Goal: Task Accomplishment & Management: Manage account settings

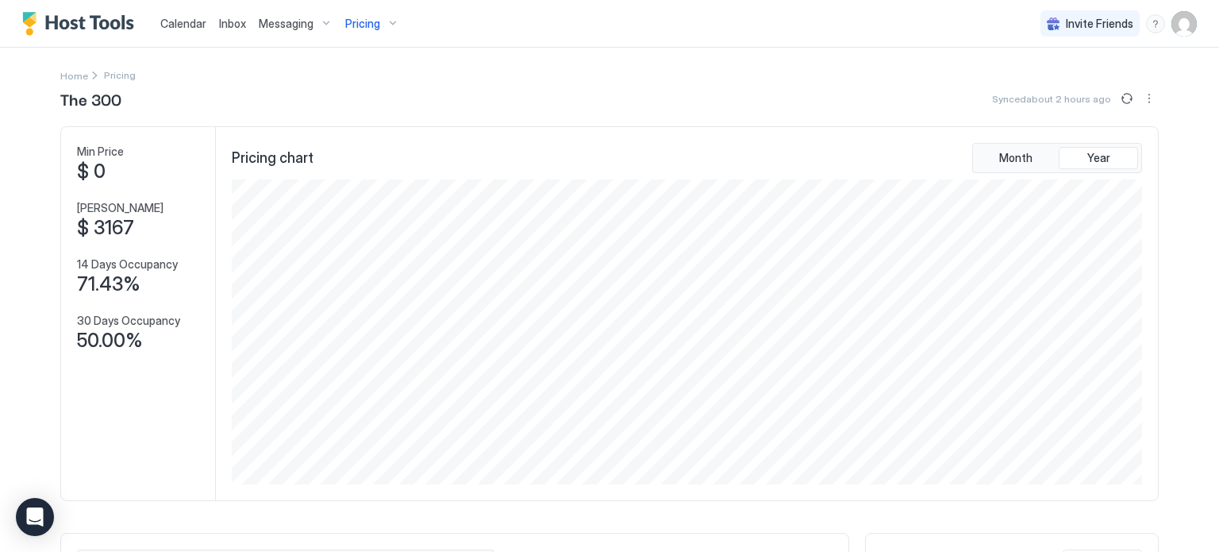
scroll to position [305, 914]
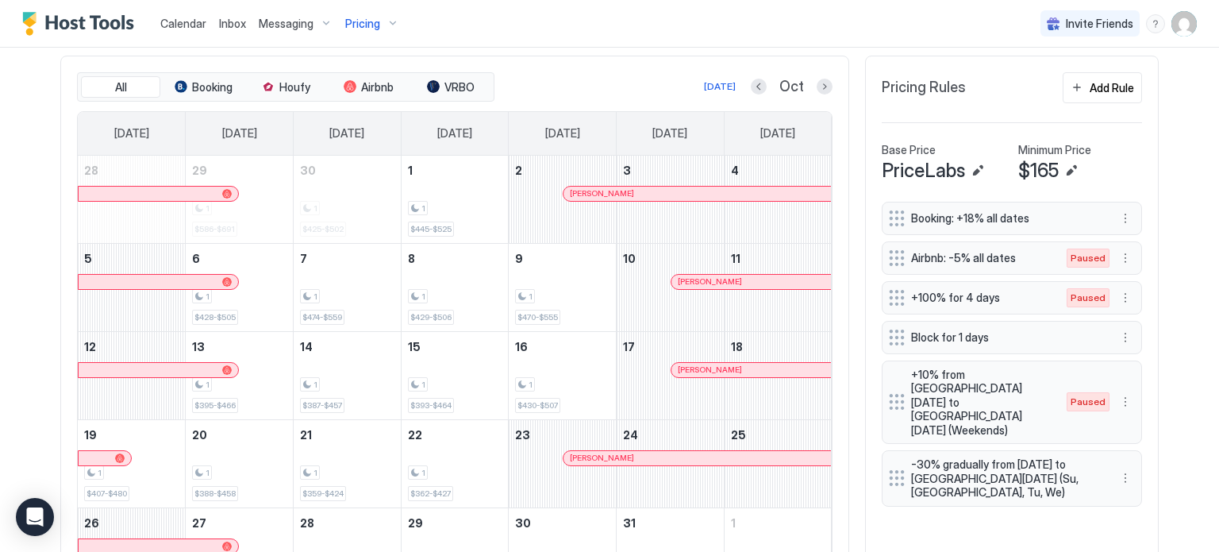
click at [1172, 32] on img "User profile" at bounding box center [1184, 23] width 25 height 25
click at [1059, 98] on div "Settings" at bounding box center [1084, 89] width 202 height 28
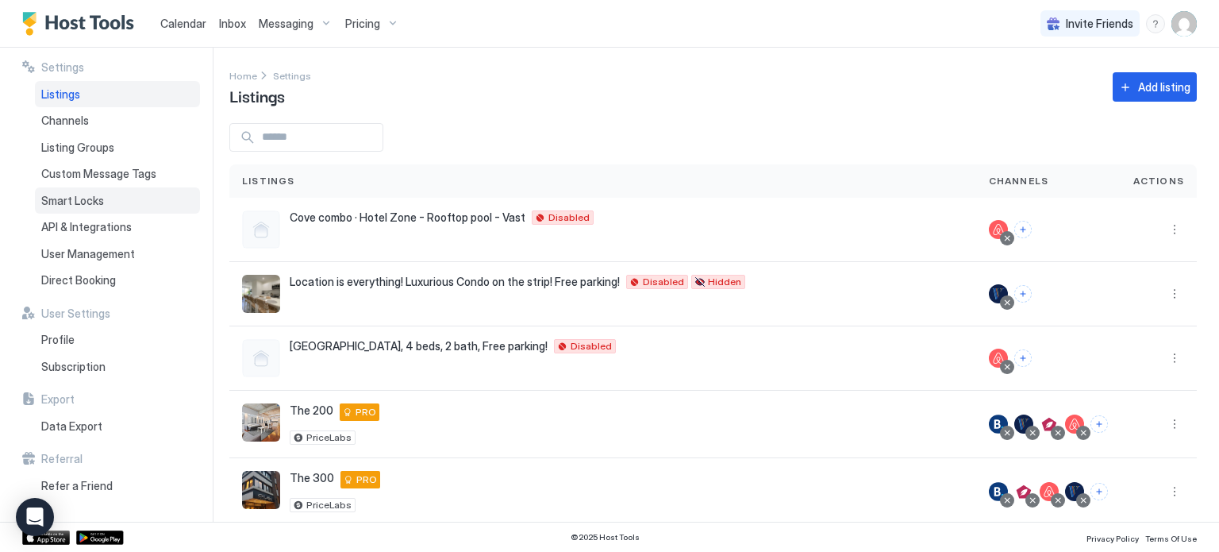
click at [62, 196] on span "Smart Locks" at bounding box center [72, 201] width 63 height 14
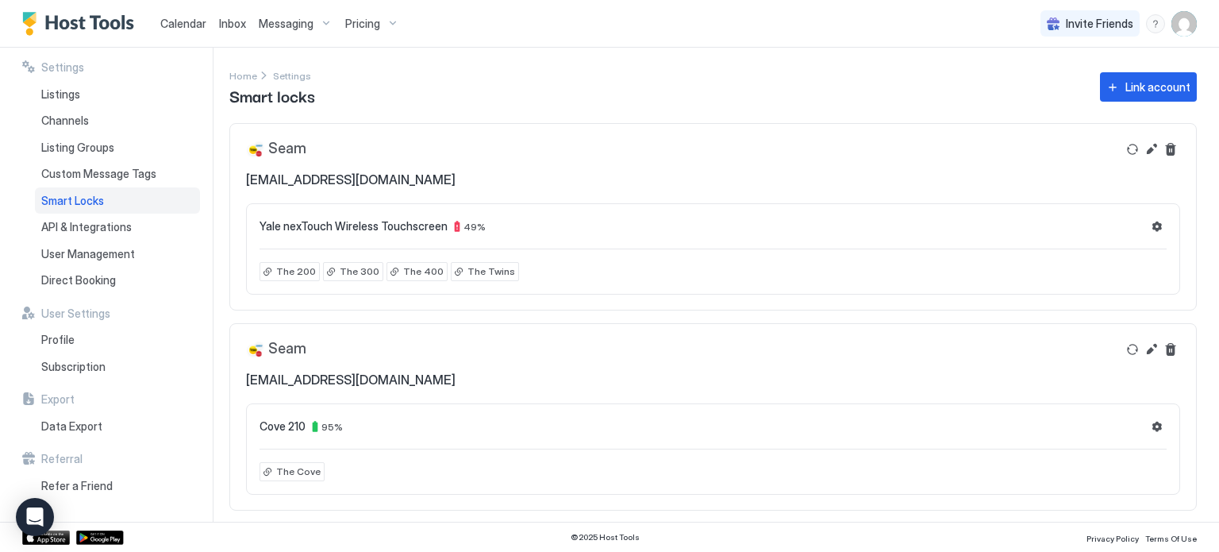
click at [1191, 29] on img "User profile" at bounding box center [1184, 23] width 25 height 25
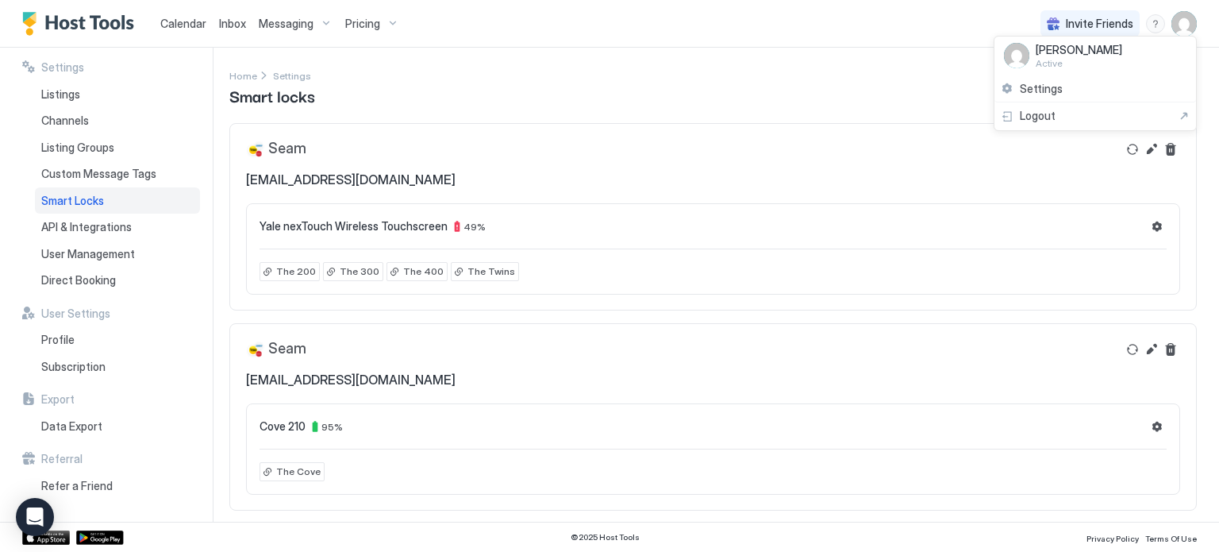
click at [114, 229] on div at bounding box center [609, 276] width 1219 height 552
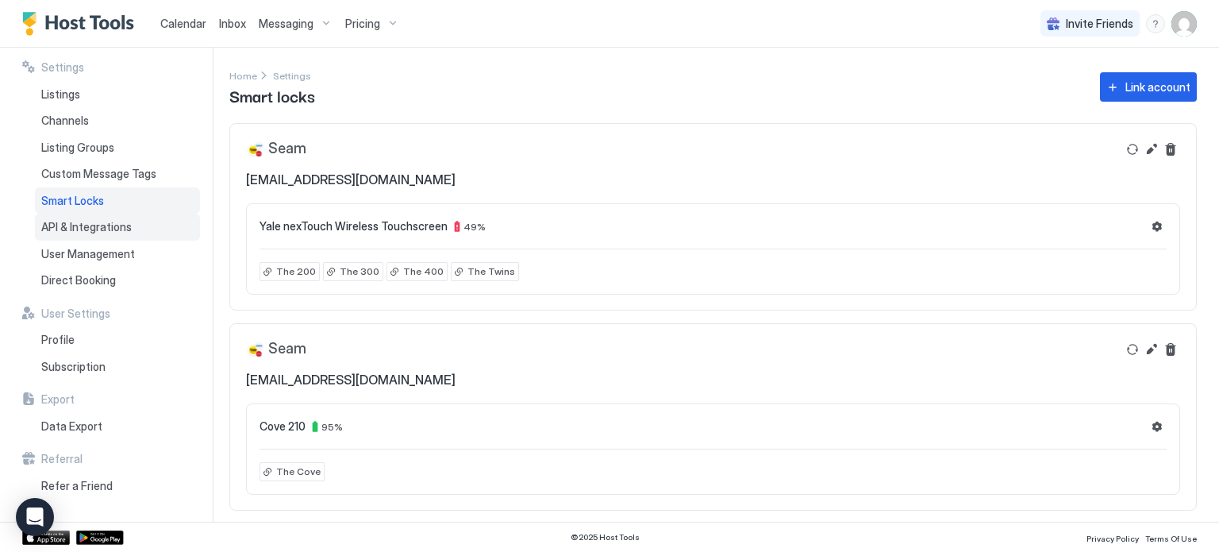
click at [114, 229] on span "API & Integrations" at bounding box center [86, 227] width 90 height 14
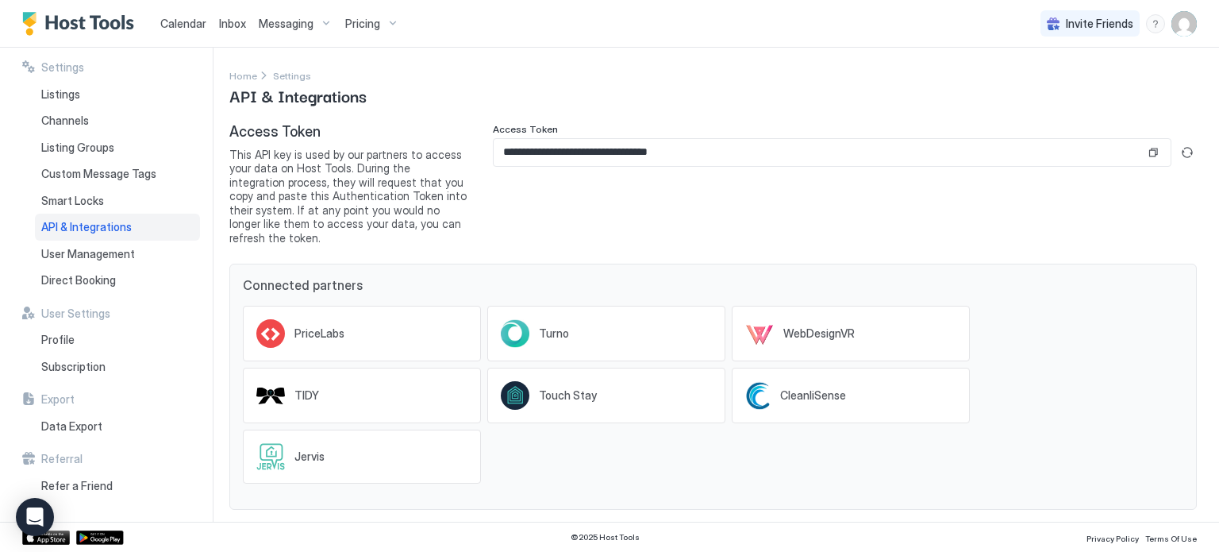
scroll to position [73, 0]
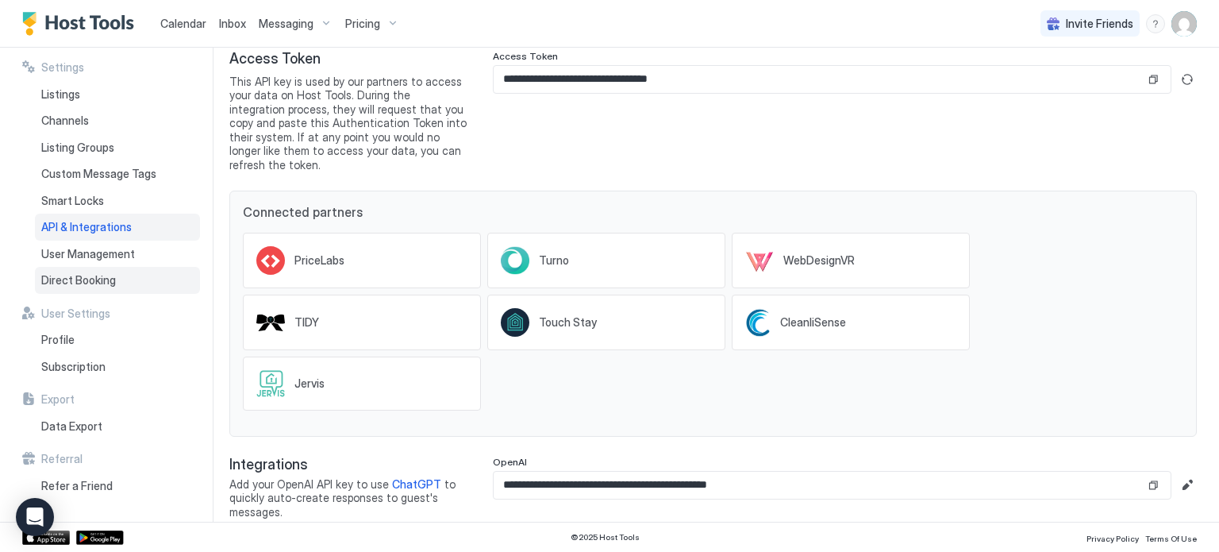
click at [123, 275] on div "Direct Booking" at bounding box center [117, 280] width 165 height 27
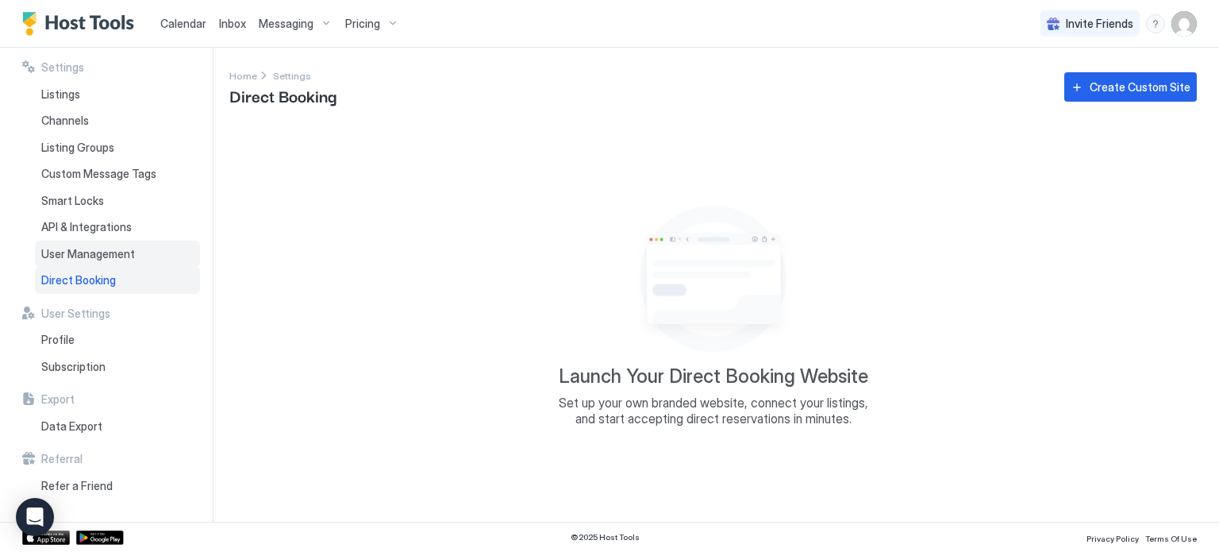
click at [66, 253] on span "User Management" at bounding box center [88, 254] width 94 height 14
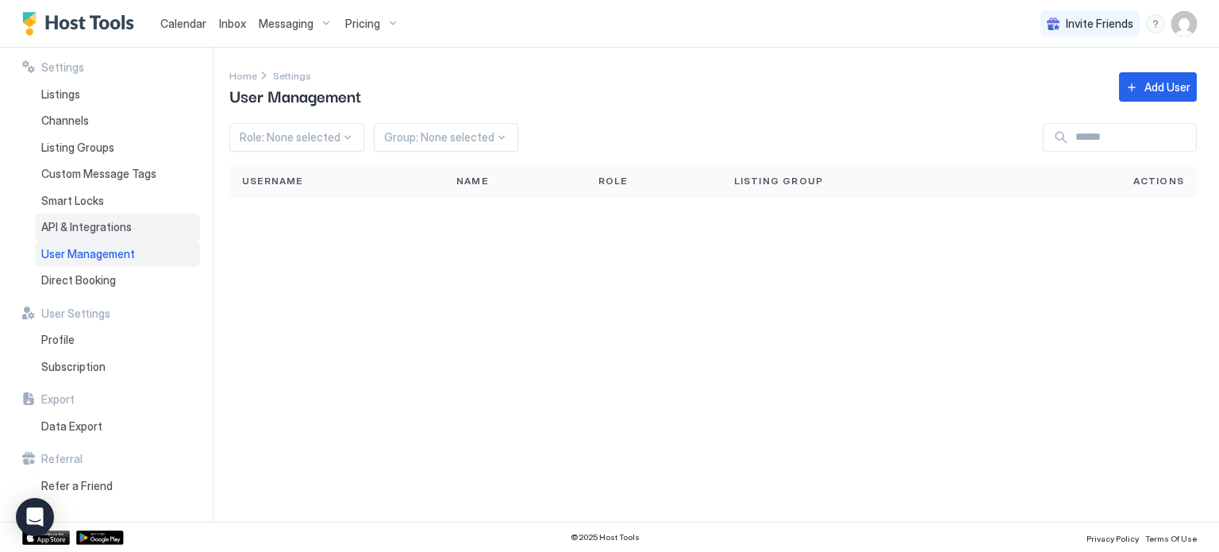
click at [88, 221] on span "API & Integrations" at bounding box center [86, 227] width 90 height 14
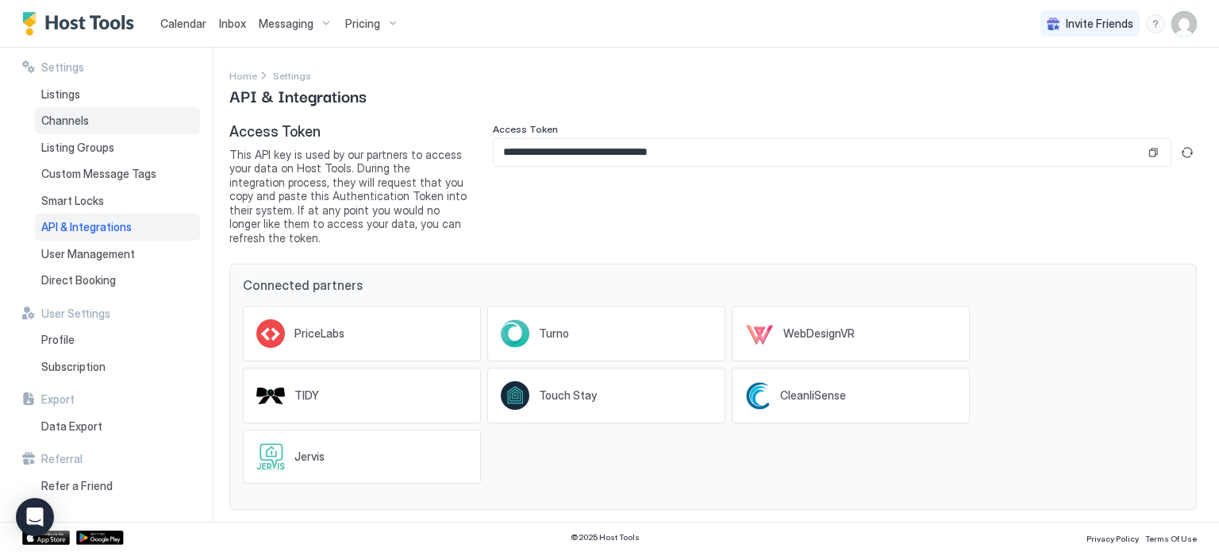
click at [57, 110] on div "Channels" at bounding box center [117, 120] width 165 height 27
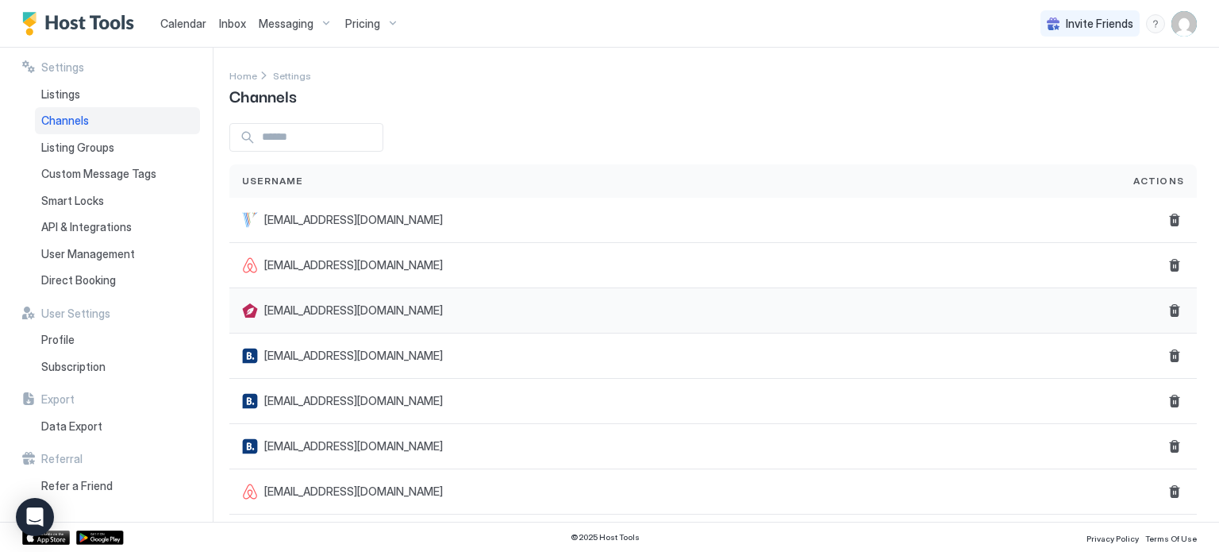
click at [333, 308] on span "[EMAIL_ADDRESS][DOMAIN_NAME]" at bounding box center [353, 310] width 179 height 14
click at [247, 314] on div at bounding box center [250, 310] width 16 height 16
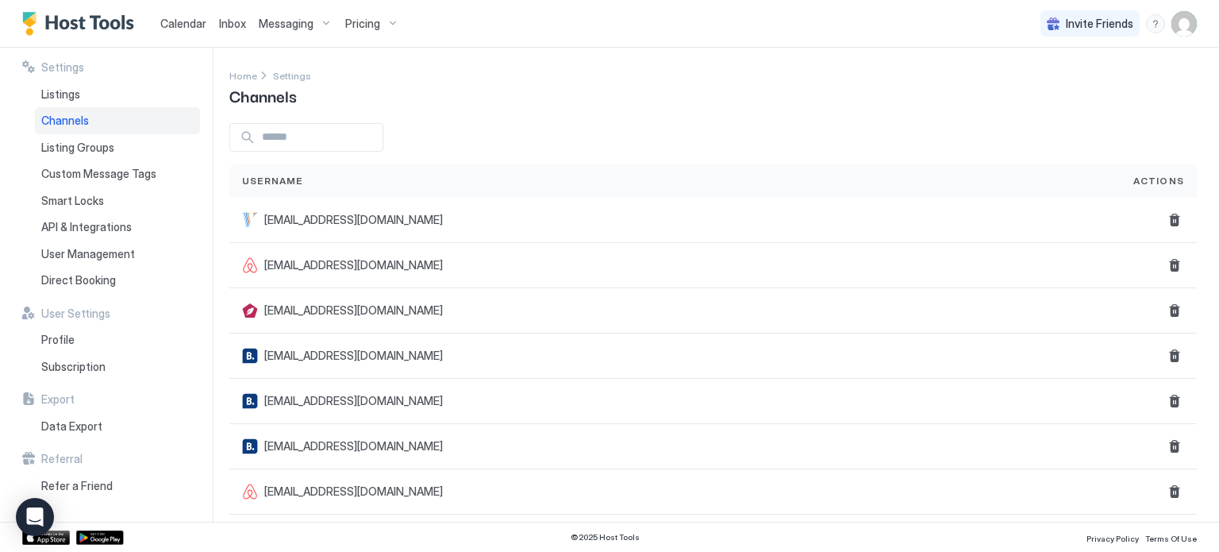
click at [63, 122] on span "Channels" at bounding box center [65, 121] width 48 height 14
click at [267, 126] on input "Input Field" at bounding box center [319, 137] width 127 height 27
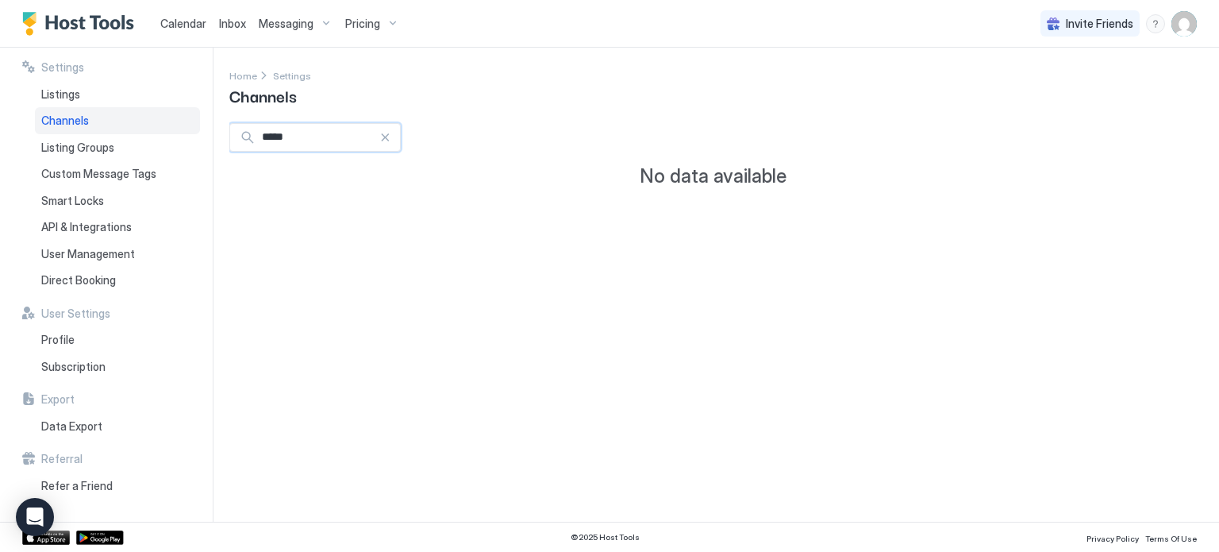
type input "*****"
click at [1177, 15] on img "User profile" at bounding box center [1184, 23] width 25 height 25
click at [1004, 92] on div "Settings" at bounding box center [1032, 89] width 62 height 14
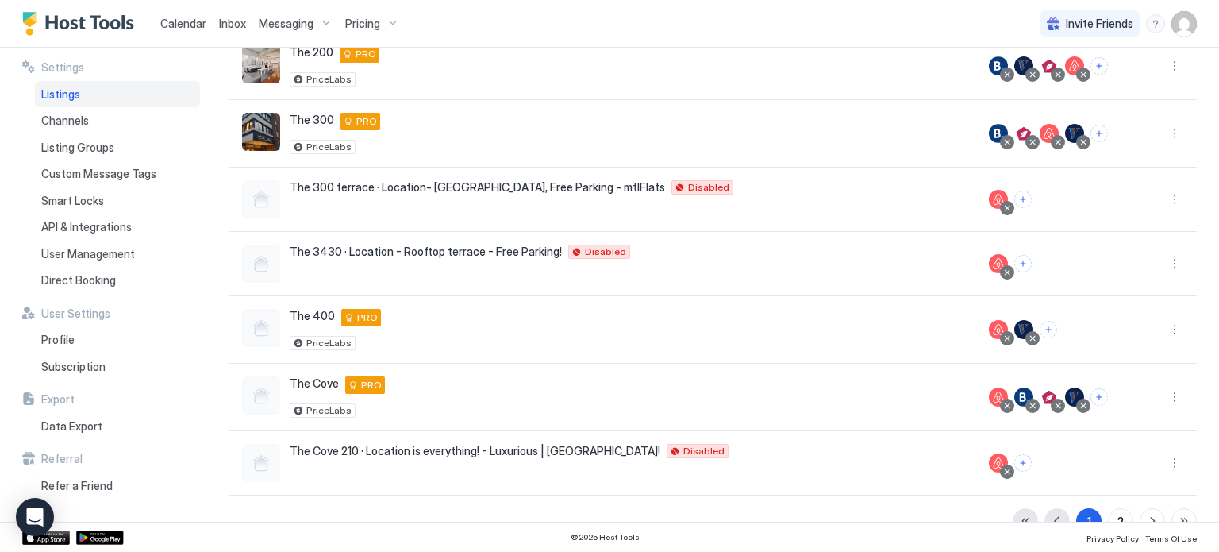
scroll to position [385, 0]
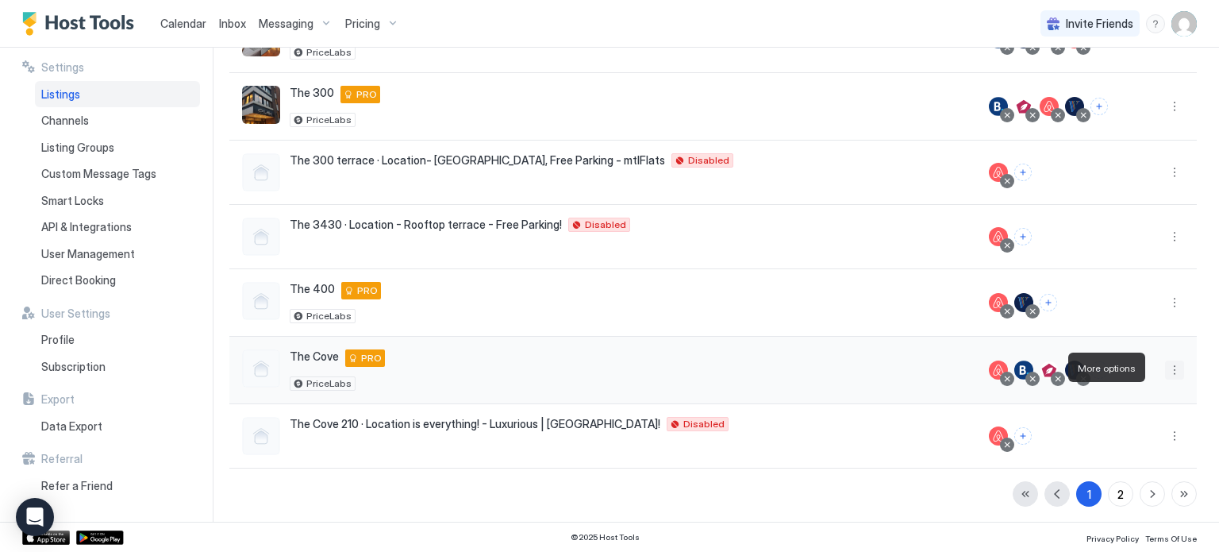
click at [1168, 368] on button "More options" at bounding box center [1174, 369] width 19 height 19
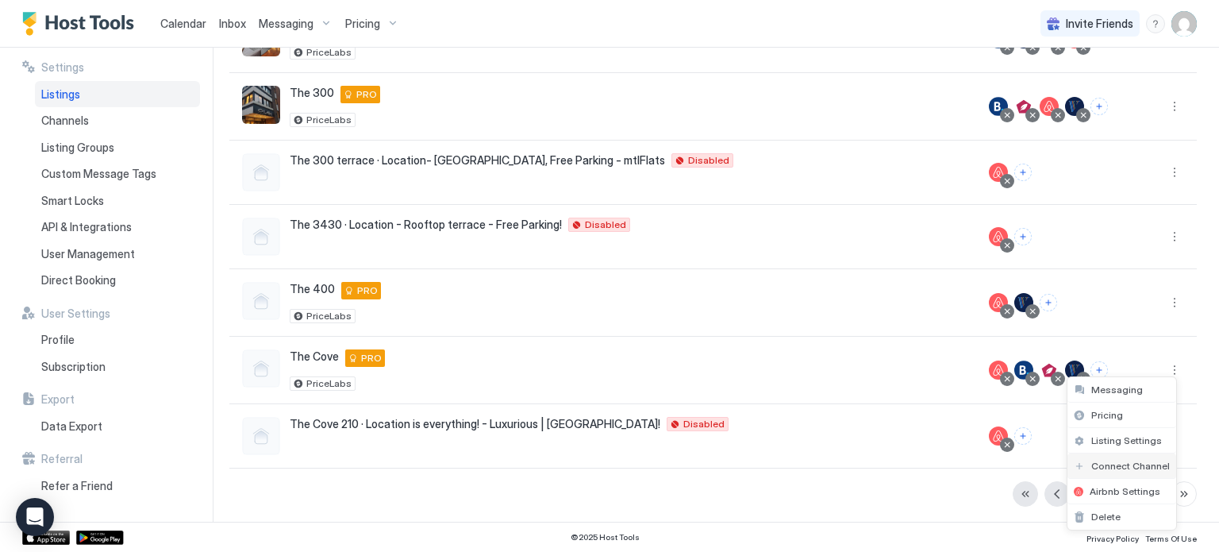
click at [1095, 457] on div "Connect Channel" at bounding box center [1122, 465] width 109 height 25
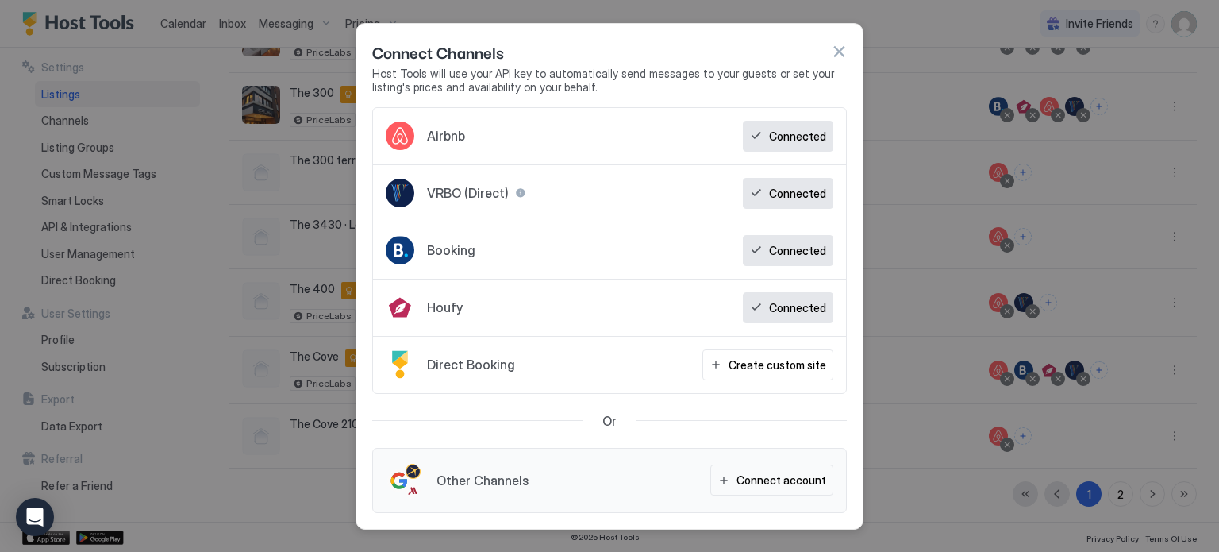
click at [838, 53] on button "button" at bounding box center [839, 52] width 16 height 16
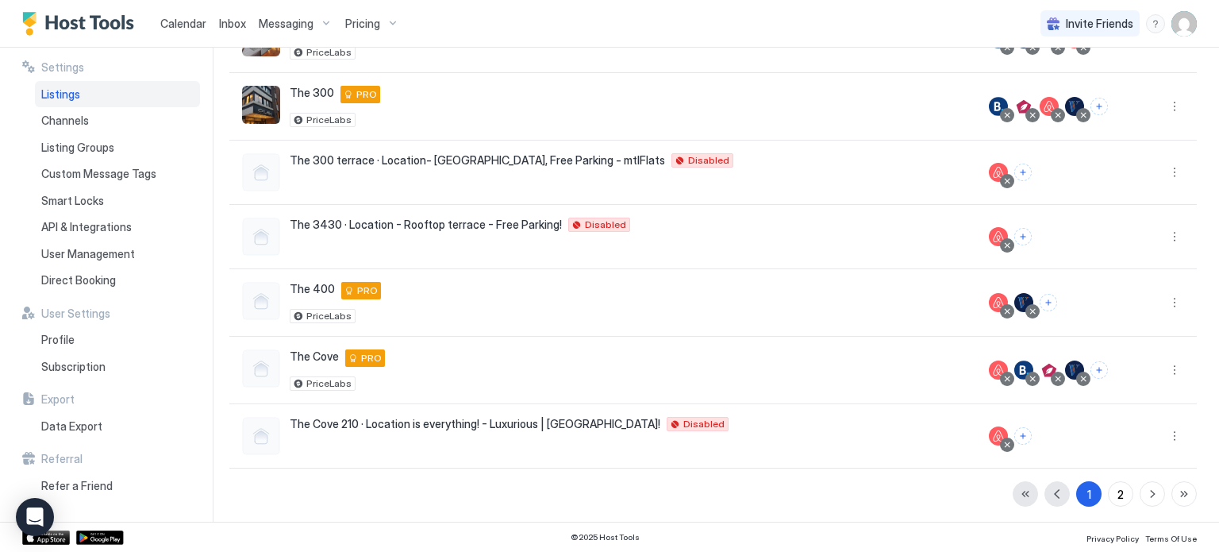
click at [359, 21] on span "Pricing" at bounding box center [362, 24] width 35 height 14
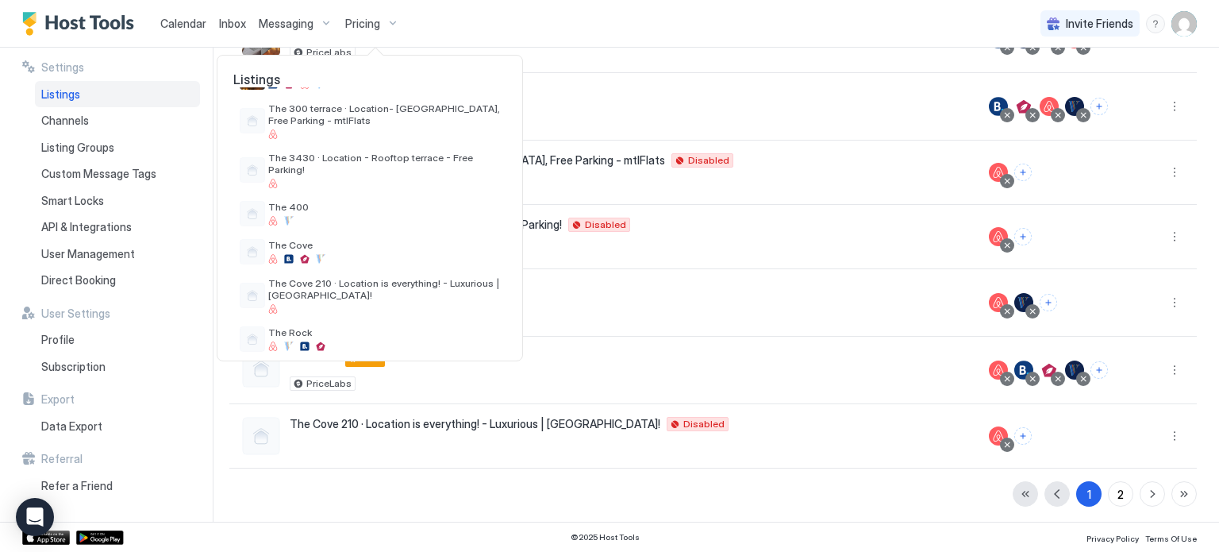
scroll to position [210, 0]
click at [331, 215] on div at bounding box center [384, 220] width 232 height 10
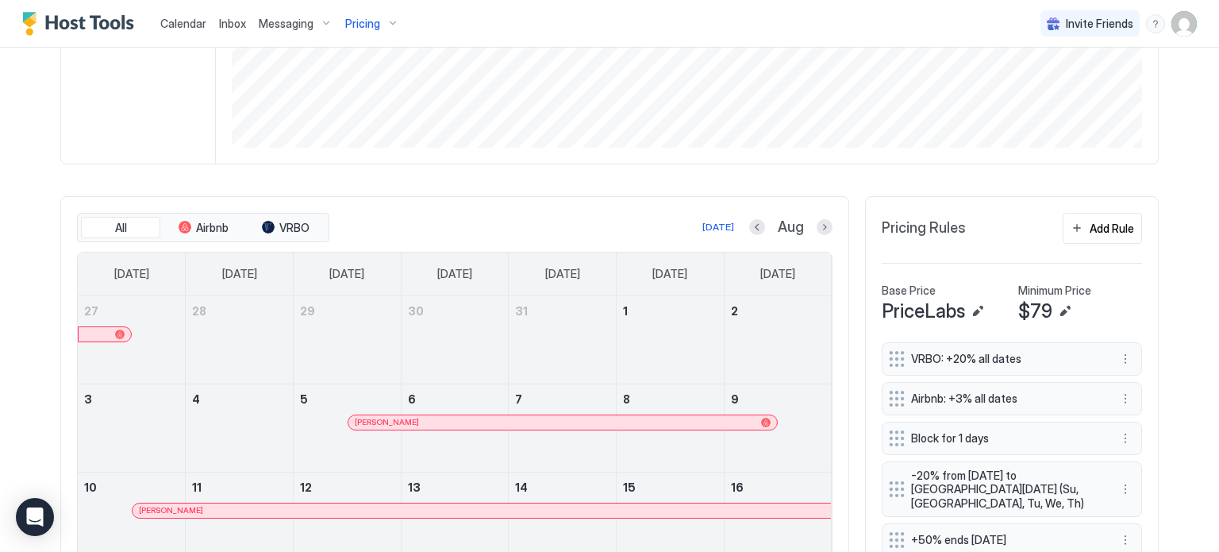
scroll to position [335, 0]
click at [129, 230] on button "All" at bounding box center [120, 229] width 79 height 22
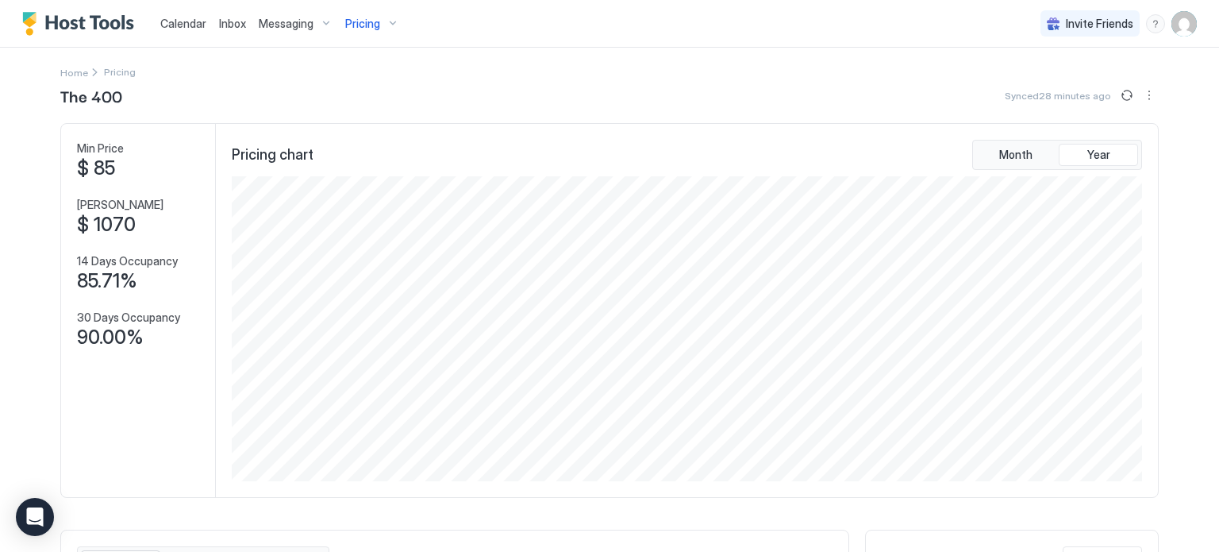
scroll to position [0, 0]
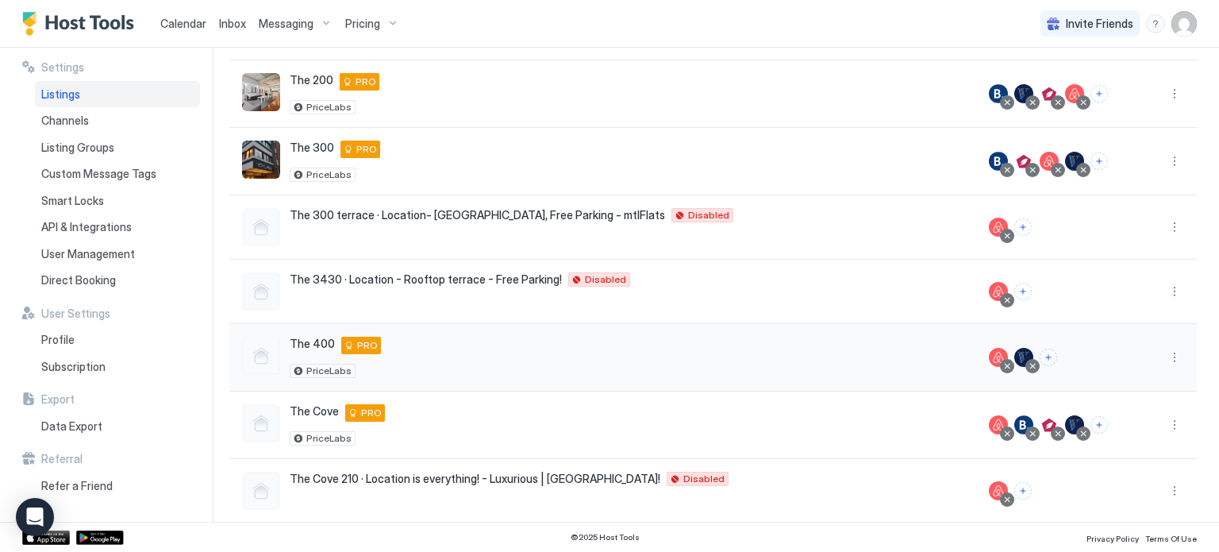
scroll to position [337, 0]
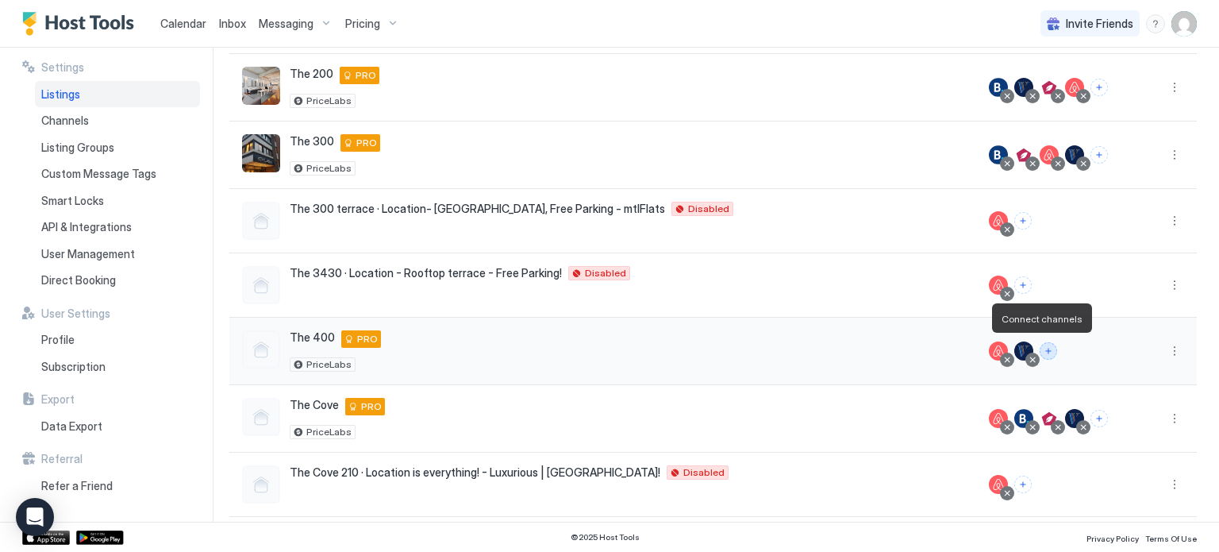
click at [1040, 342] on button "Connect channels" at bounding box center [1048, 350] width 17 height 17
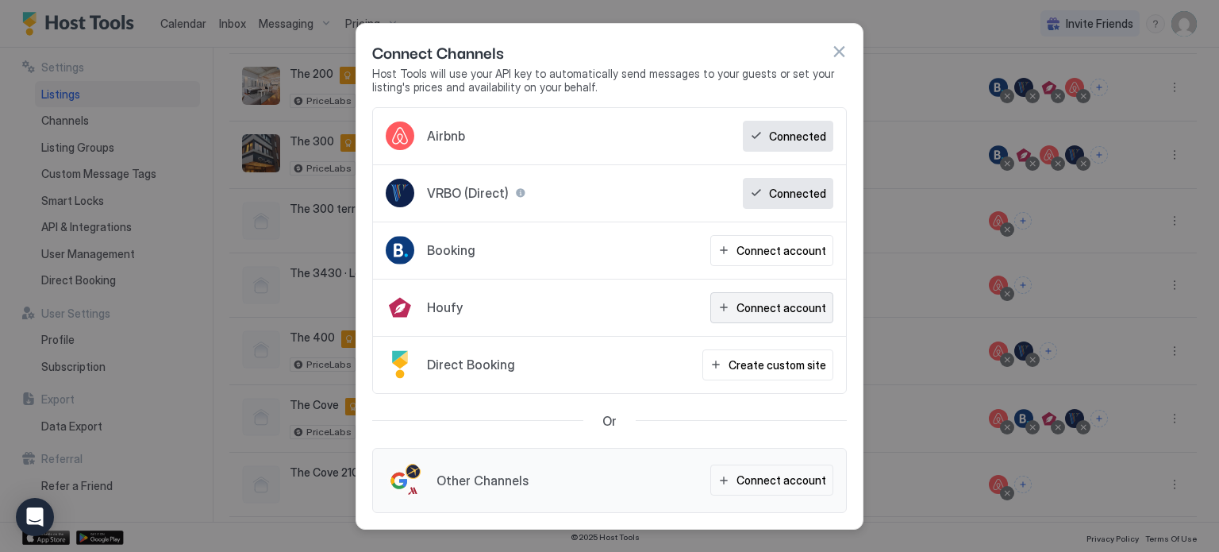
click at [752, 305] on div "Connect account" at bounding box center [782, 307] width 90 height 17
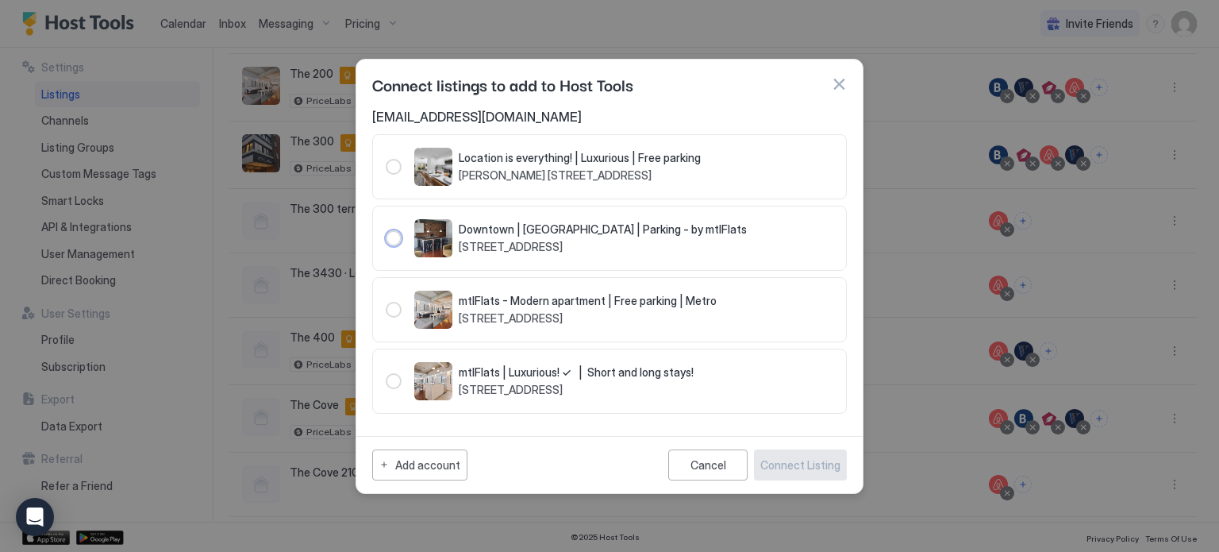
click at [392, 237] on div "104004" at bounding box center [394, 238] width 16 height 16
click at [476, 226] on span "Downtown | [GEOGRAPHIC_DATA] | Parking - by mtlFlats" at bounding box center [603, 229] width 288 height 14
click at [425, 116] on span "[EMAIL_ADDRESS][DOMAIN_NAME]" at bounding box center [609, 117] width 475 height 16
click at [391, 239] on div "104004" at bounding box center [394, 238] width 16 height 16
click at [785, 447] on div "Add account Cancel Connect Listing" at bounding box center [609, 464] width 506 height 57
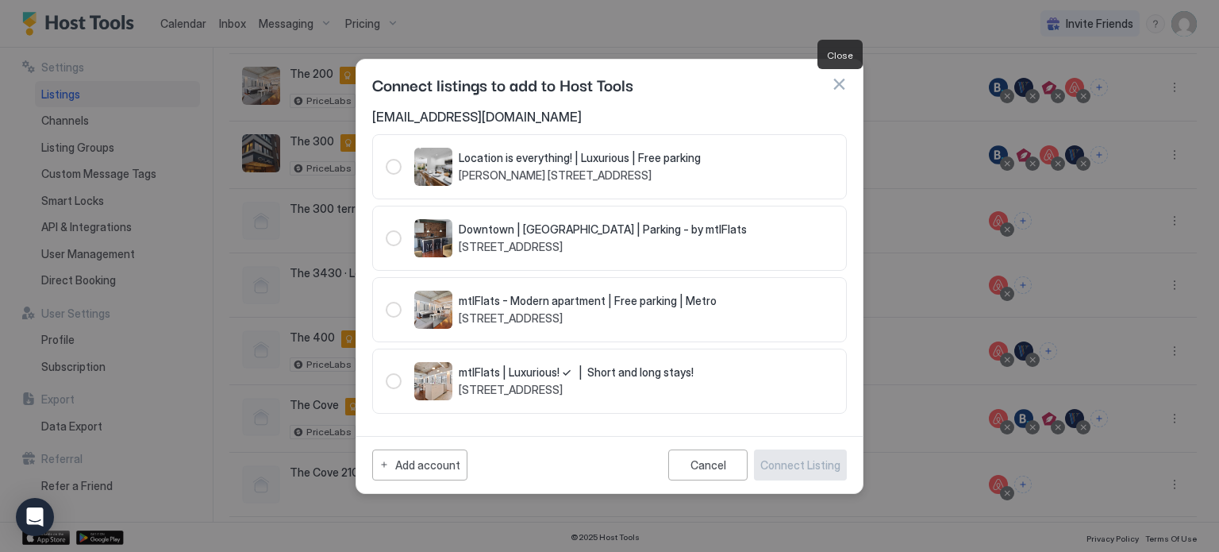
click at [845, 83] on button "button" at bounding box center [839, 84] width 16 height 16
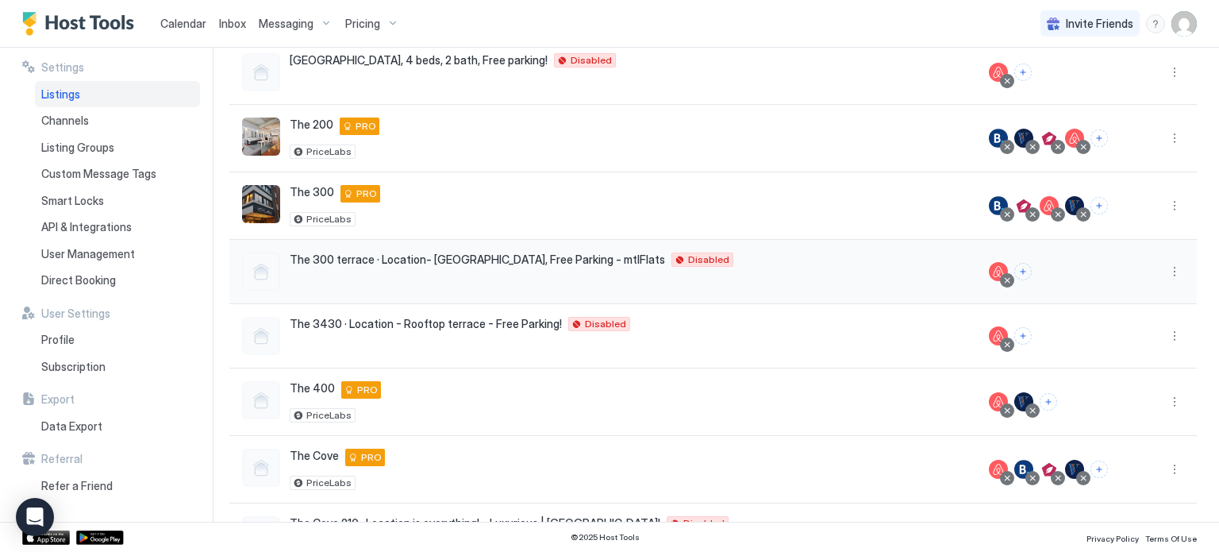
scroll to position [284, 0]
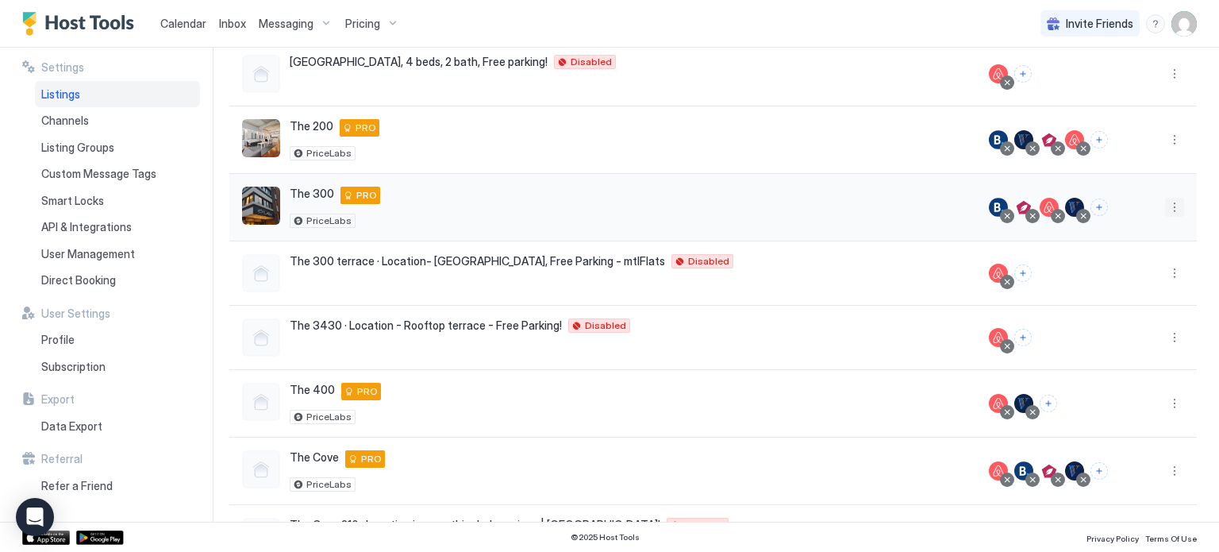
click at [1165, 209] on button "More options" at bounding box center [1174, 207] width 19 height 19
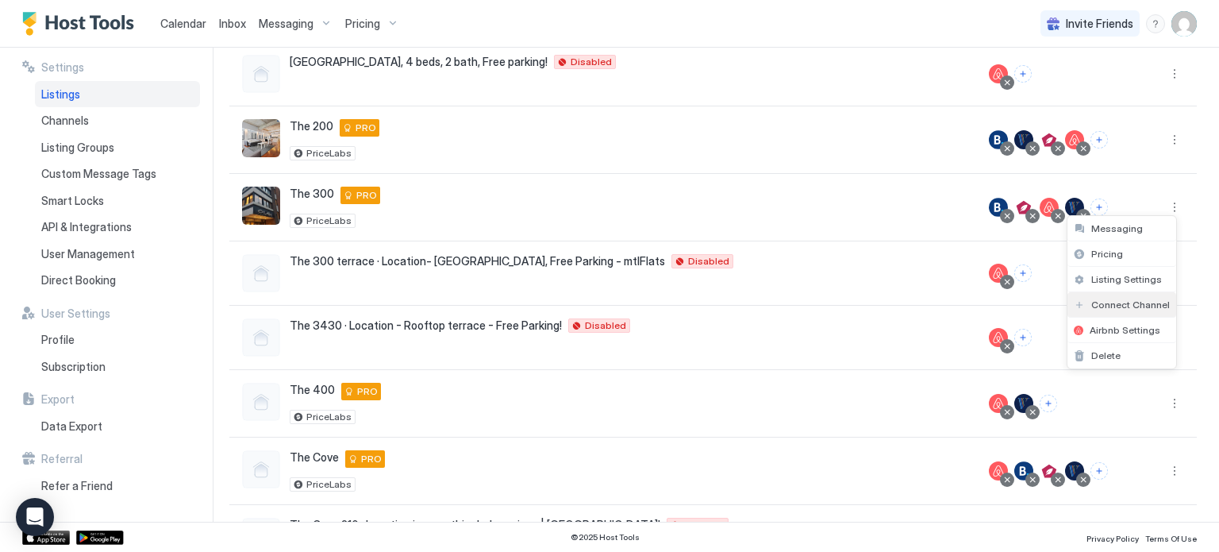
click at [1108, 309] on span "Connect Channel" at bounding box center [1130, 304] width 79 height 12
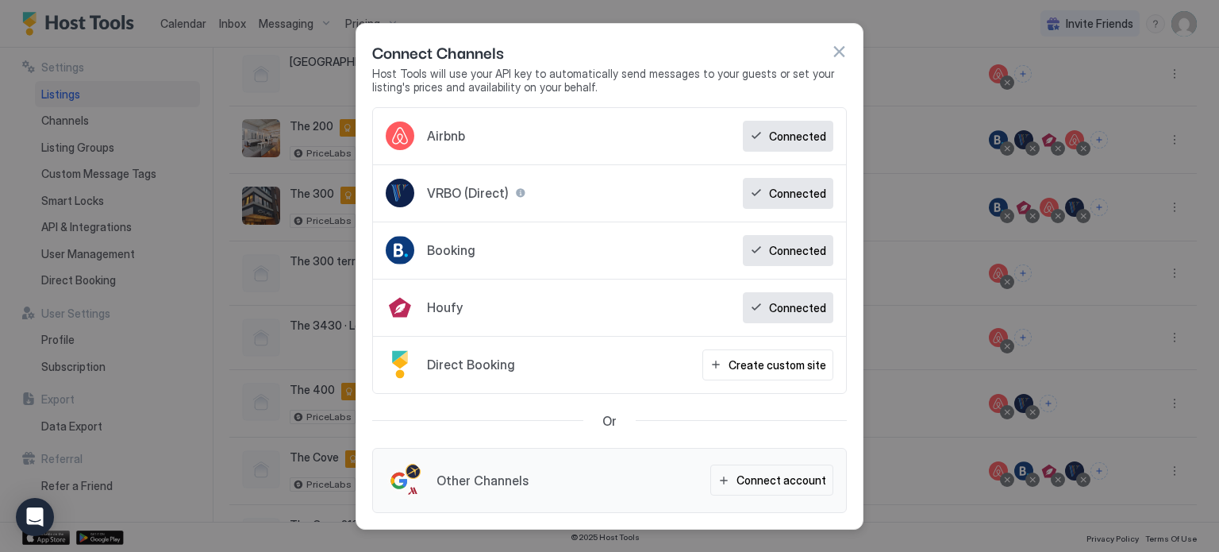
click at [585, 304] on div "Houfy Connected" at bounding box center [609, 307] width 473 height 57
click at [832, 56] on button "button" at bounding box center [839, 52] width 16 height 16
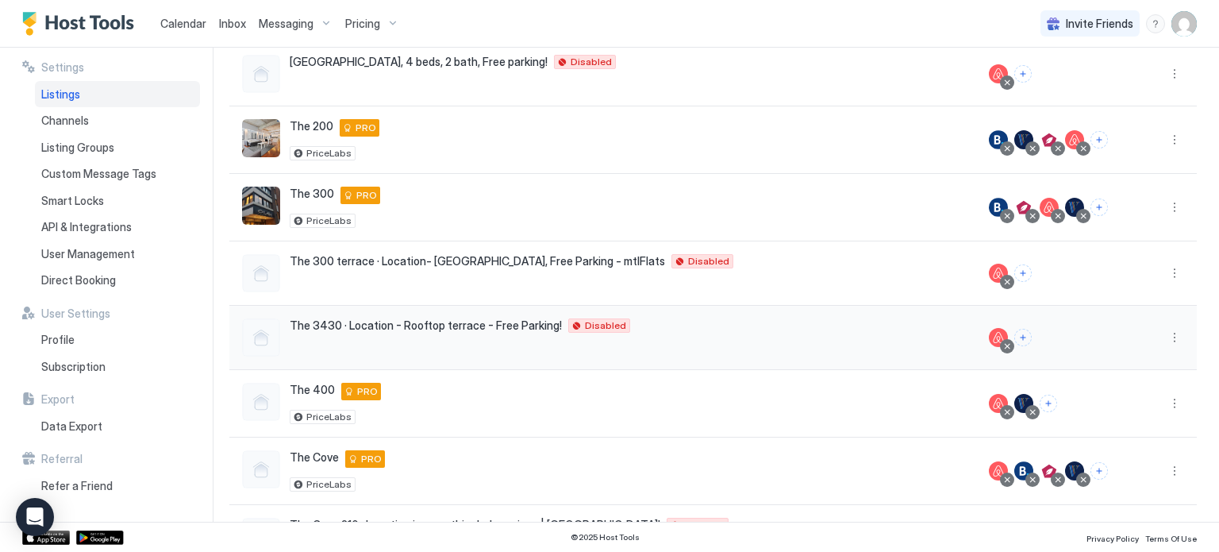
scroll to position [385, 0]
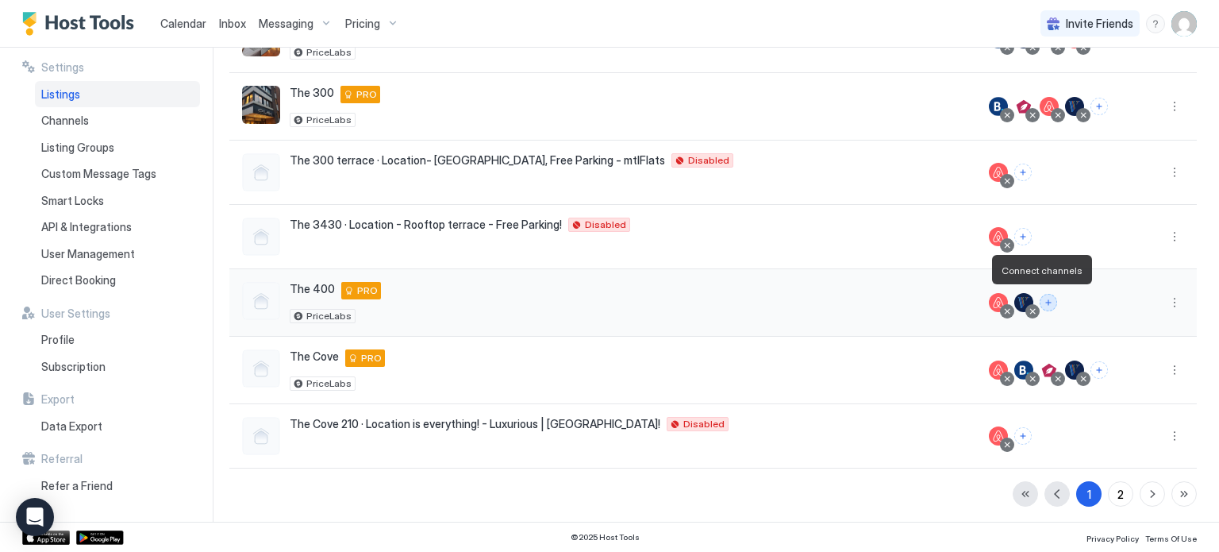
click at [1040, 302] on button "Connect channels" at bounding box center [1048, 302] width 17 height 17
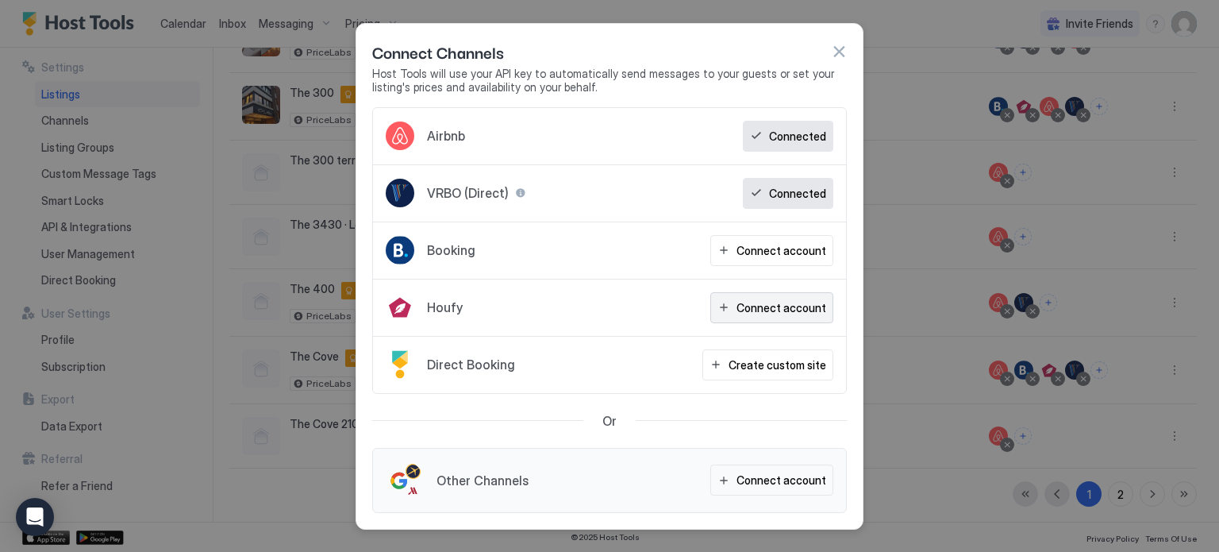
click at [737, 320] on button "Connect account" at bounding box center [771, 307] width 123 height 31
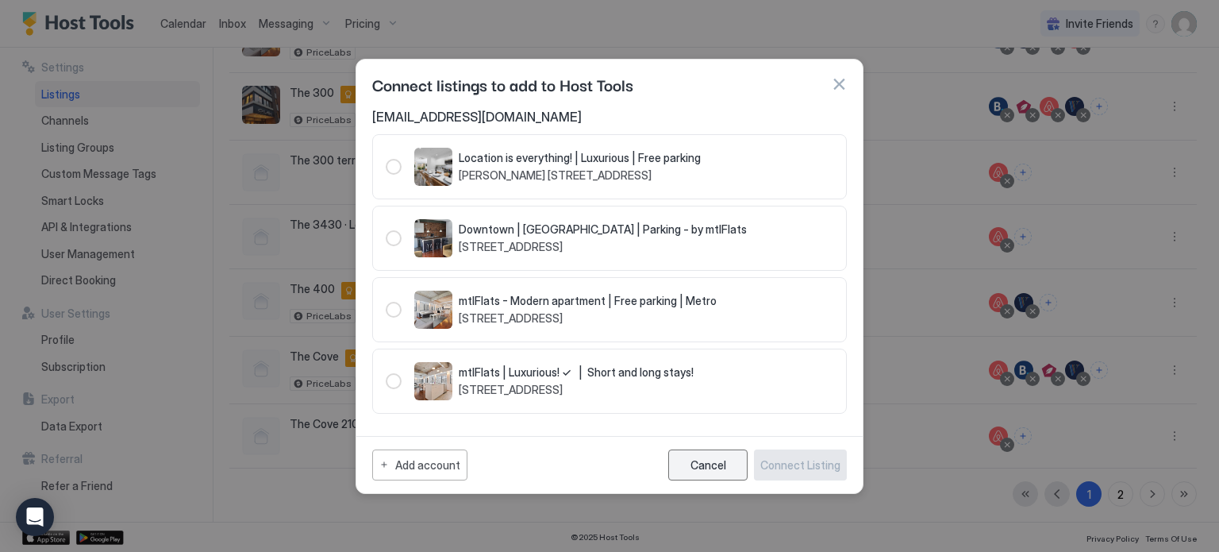
click at [694, 463] on div "Cancel" at bounding box center [709, 464] width 36 height 13
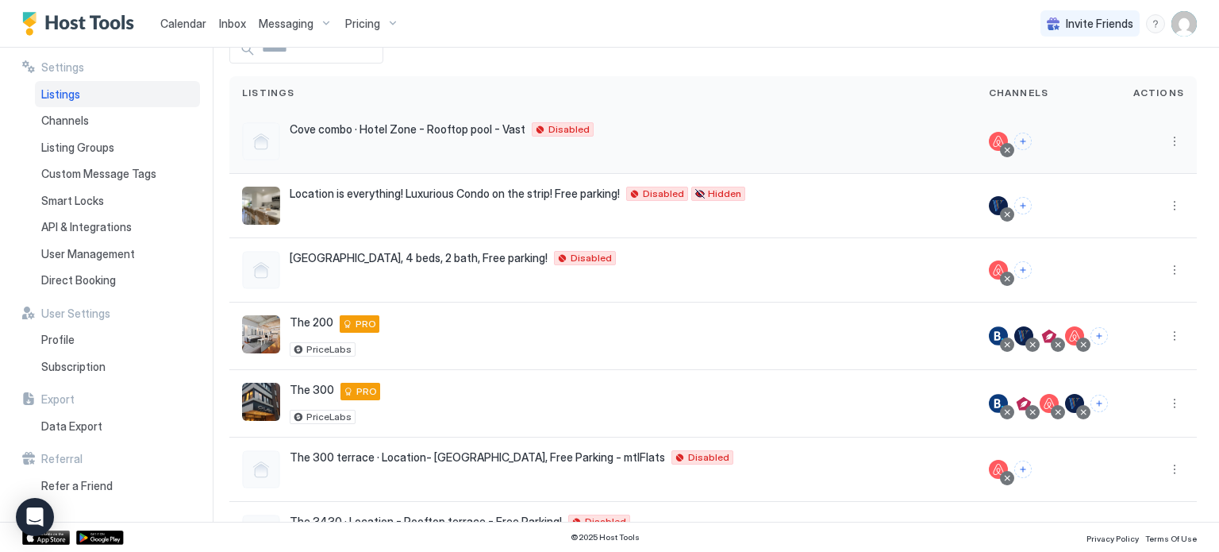
scroll to position [0, 0]
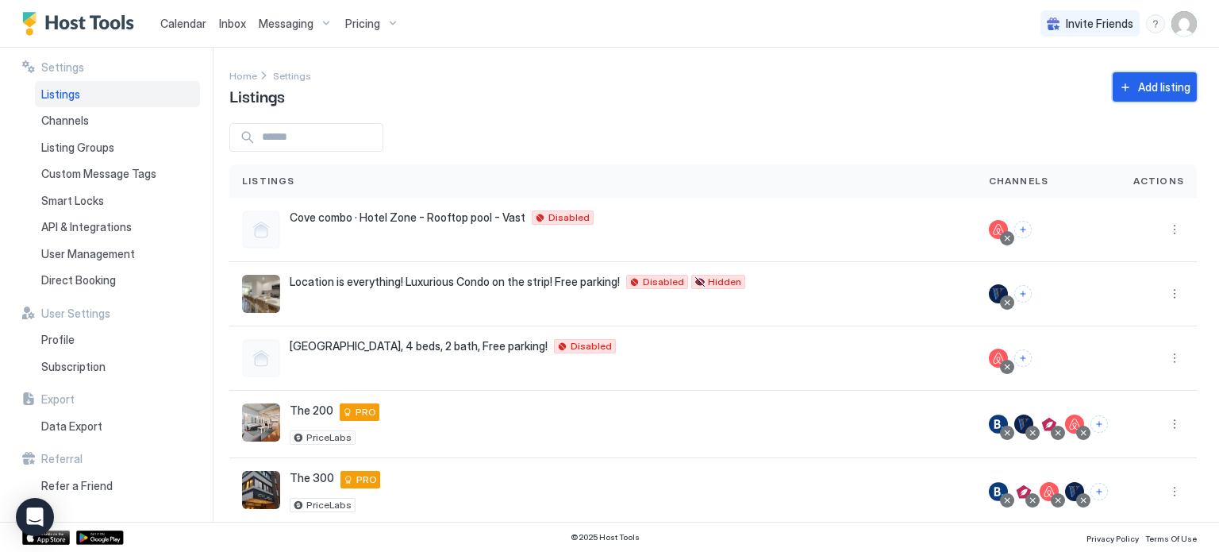
click at [1125, 88] on button "Add listing" at bounding box center [1155, 86] width 84 height 29
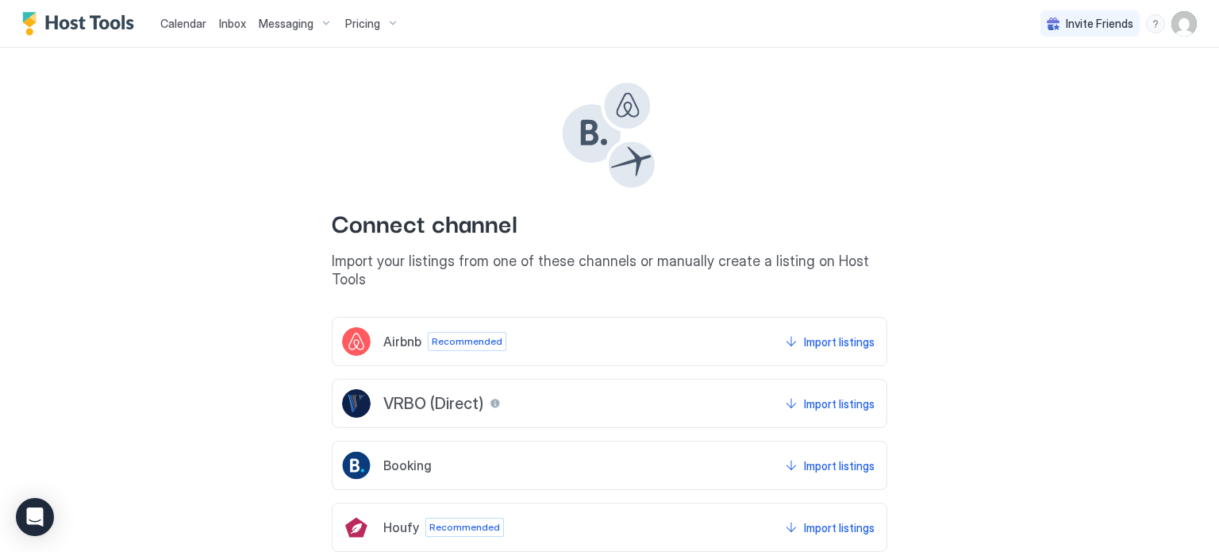
scroll to position [75, 0]
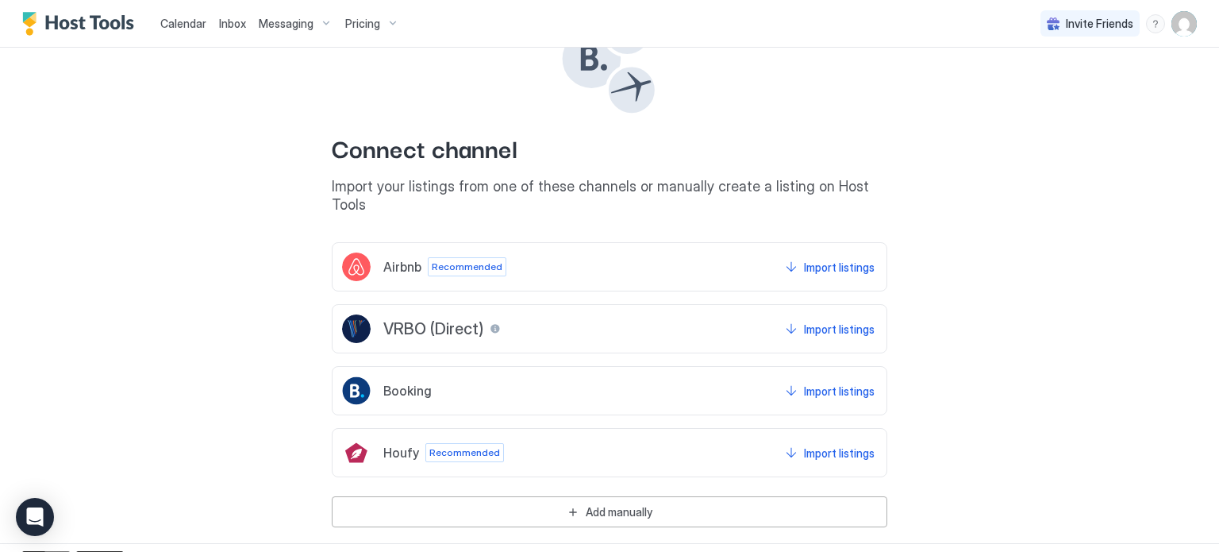
click at [429, 445] on span "Recommended" at bounding box center [464, 452] width 71 height 14
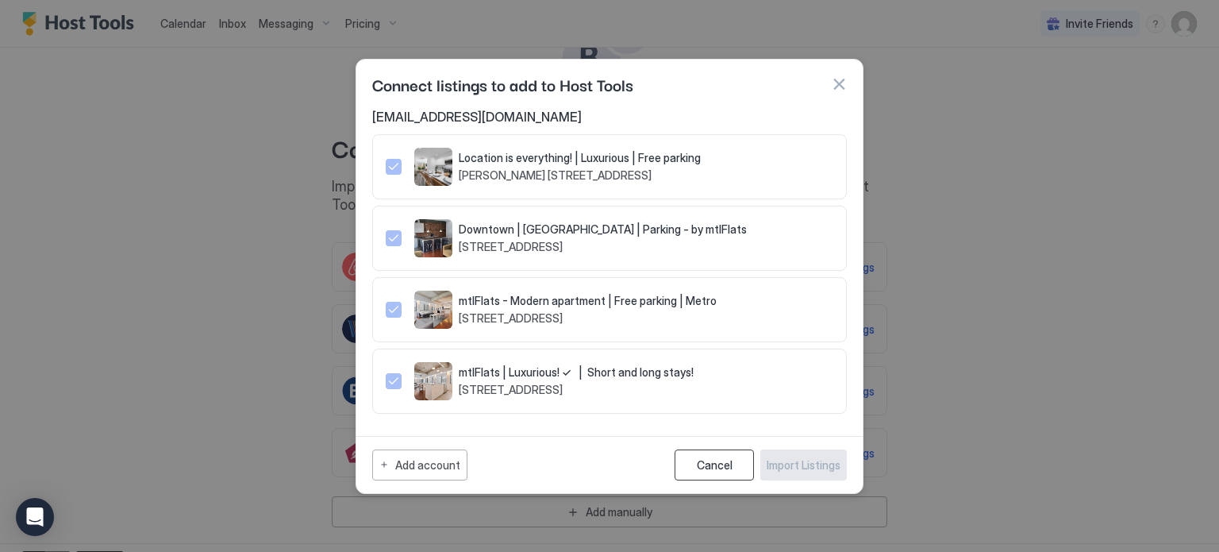
click at [720, 466] on div "Cancel" at bounding box center [715, 464] width 36 height 13
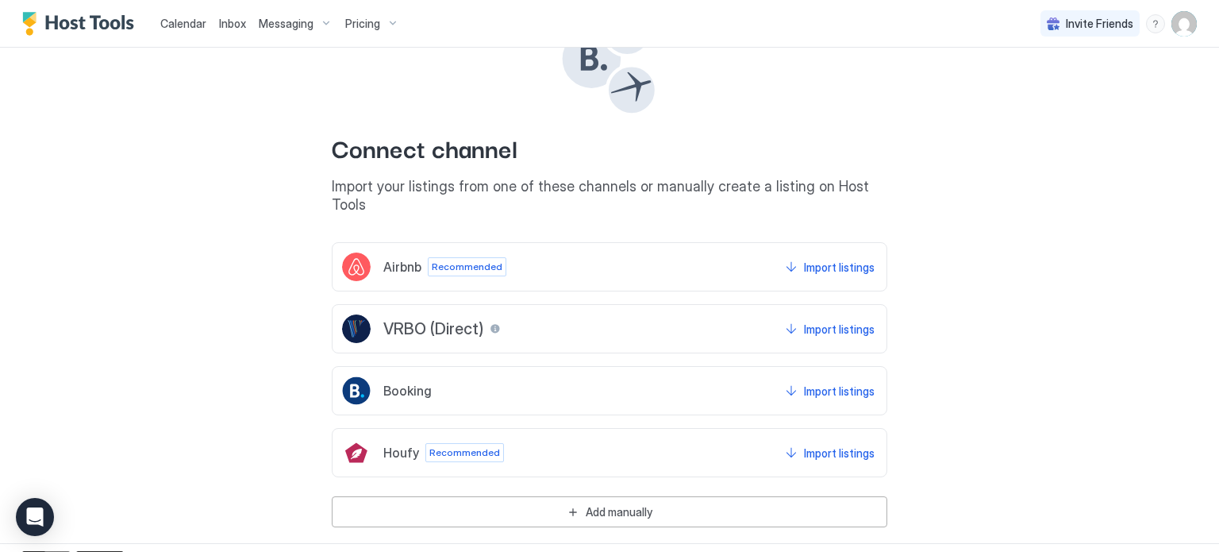
scroll to position [0, 0]
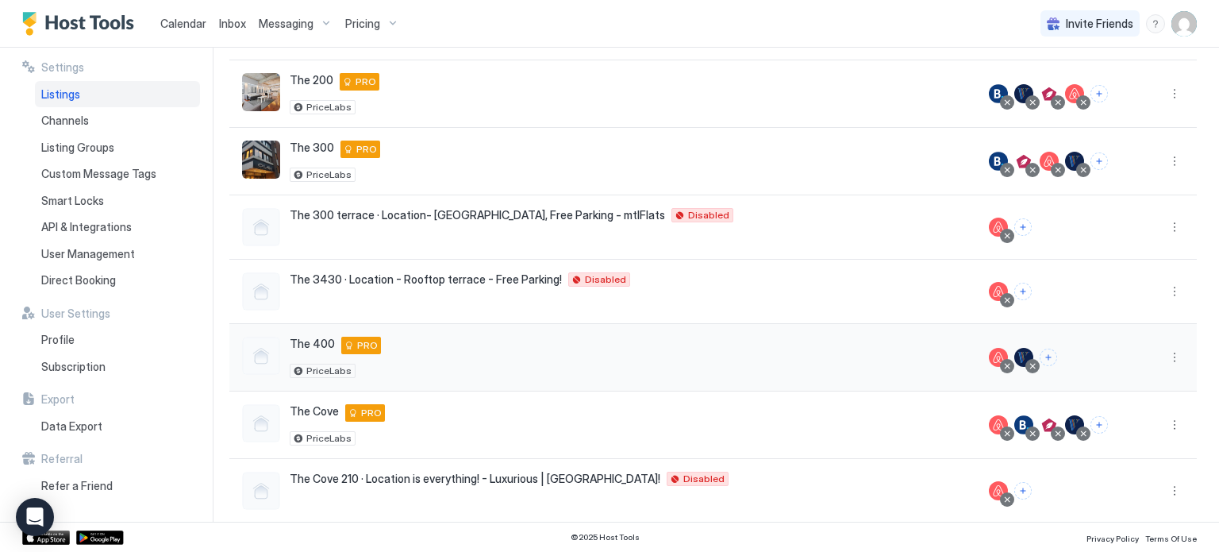
scroll to position [385, 0]
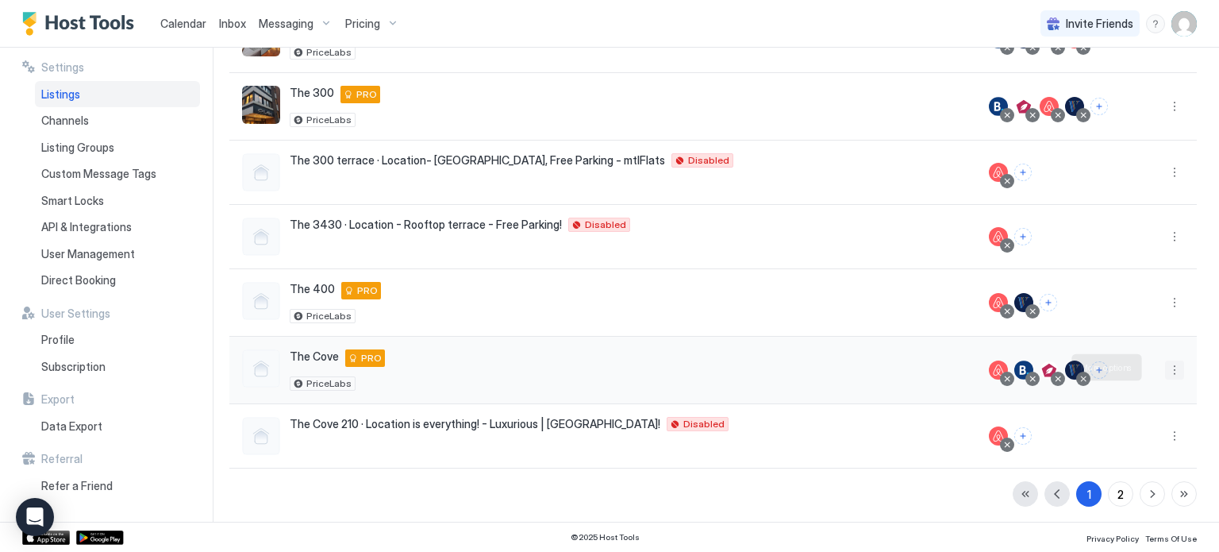
click at [1165, 371] on button "More options" at bounding box center [1174, 369] width 19 height 19
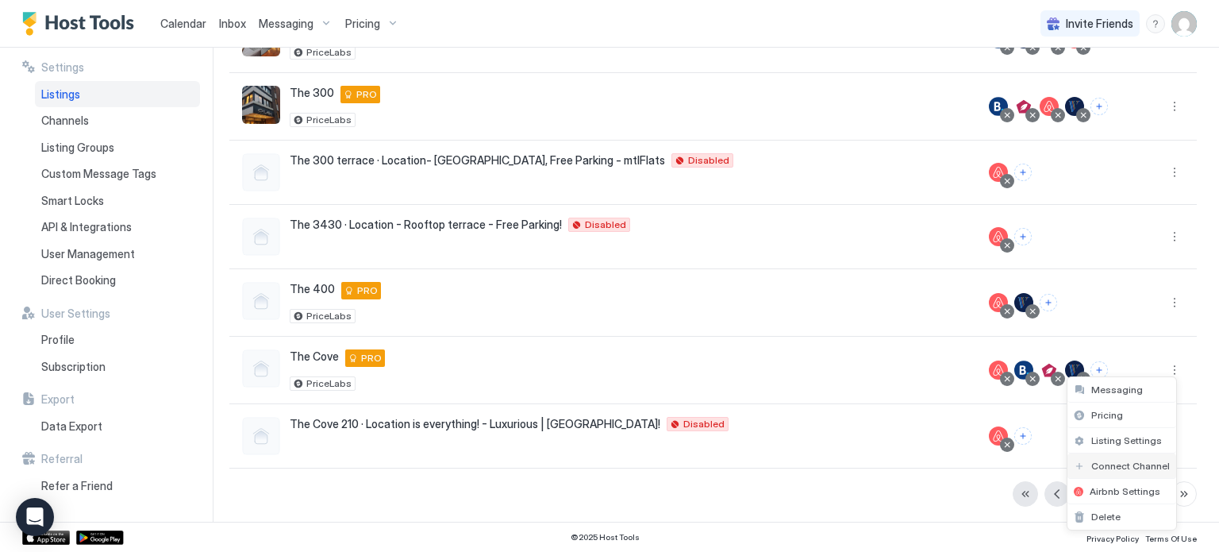
click at [1103, 460] on span "Connect Channel" at bounding box center [1130, 466] width 79 height 12
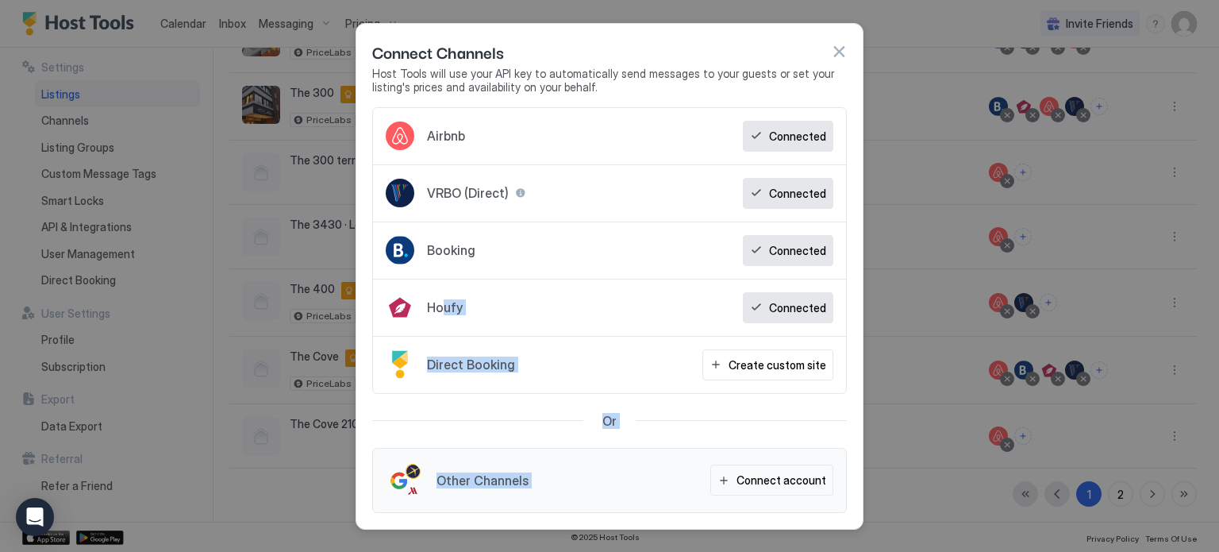
drag, startPoint x: 444, startPoint y: 301, endPoint x: 777, endPoint y: 479, distance: 377.8
click at [777, 479] on div "Airbnb Connected VRBO (Direct) Connected Booking Connected Houfy Connected Dire…" at bounding box center [609, 310] width 475 height 406
click at [777, 479] on div "Connect account" at bounding box center [782, 480] width 90 height 17
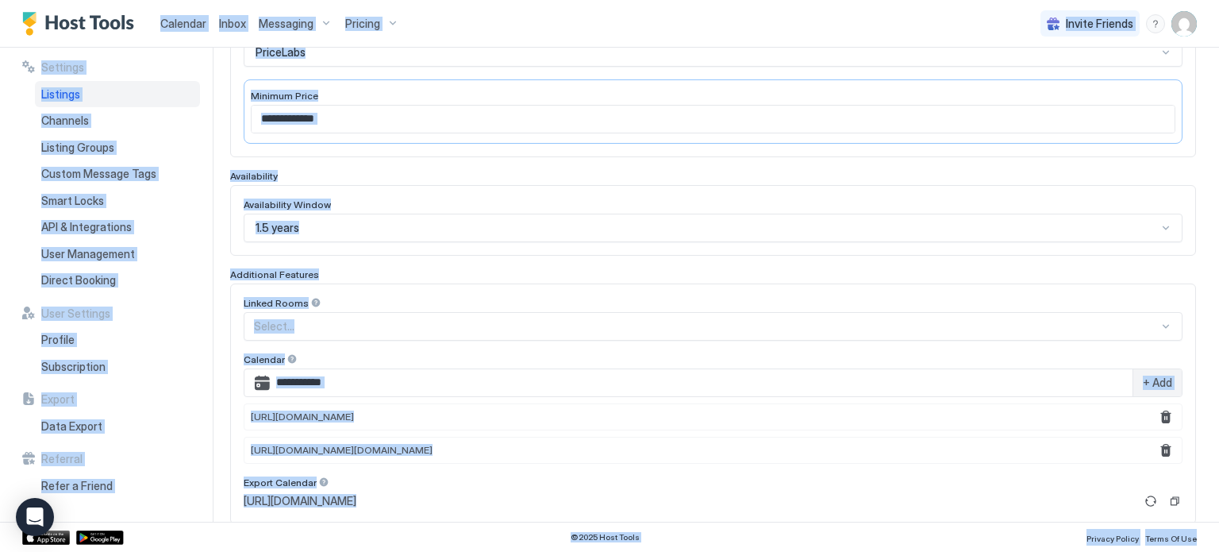
scroll to position [298, 0]
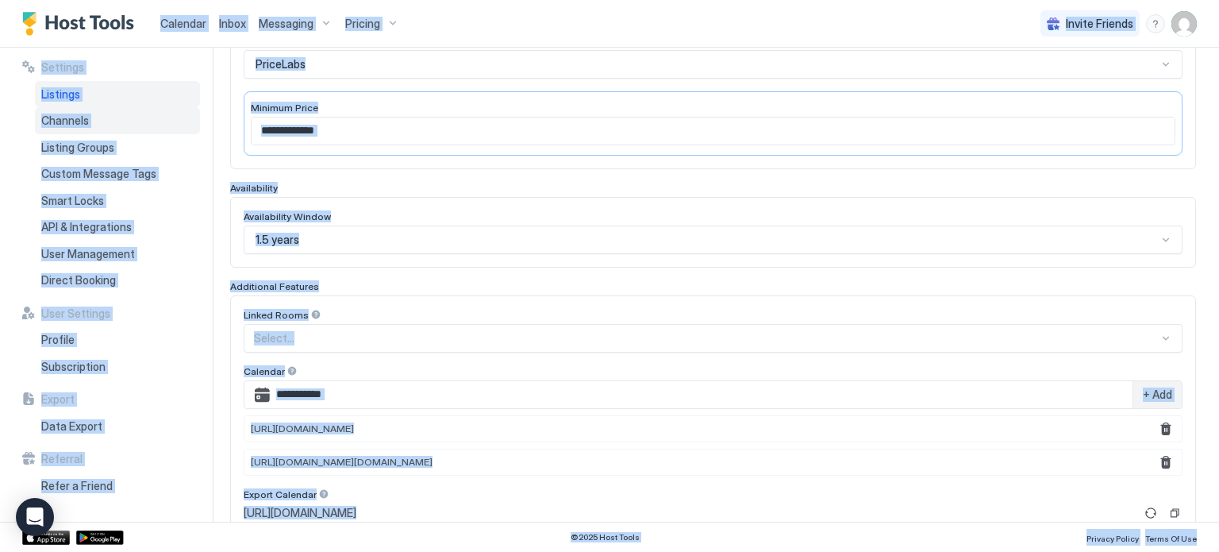
click at [70, 126] on span "Channels" at bounding box center [65, 121] width 48 height 14
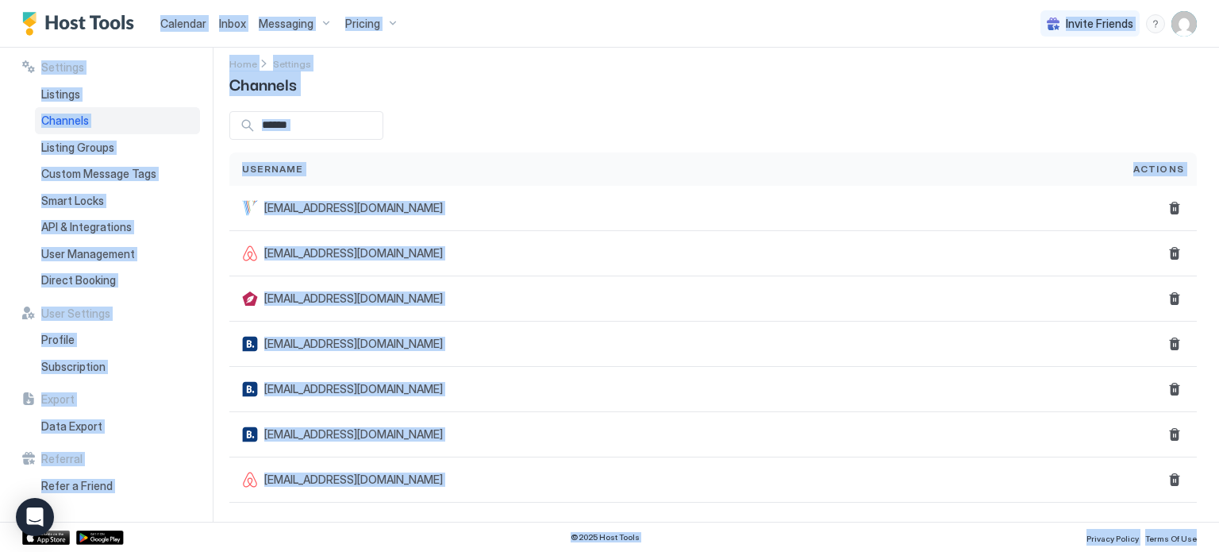
scroll to position [10, 0]
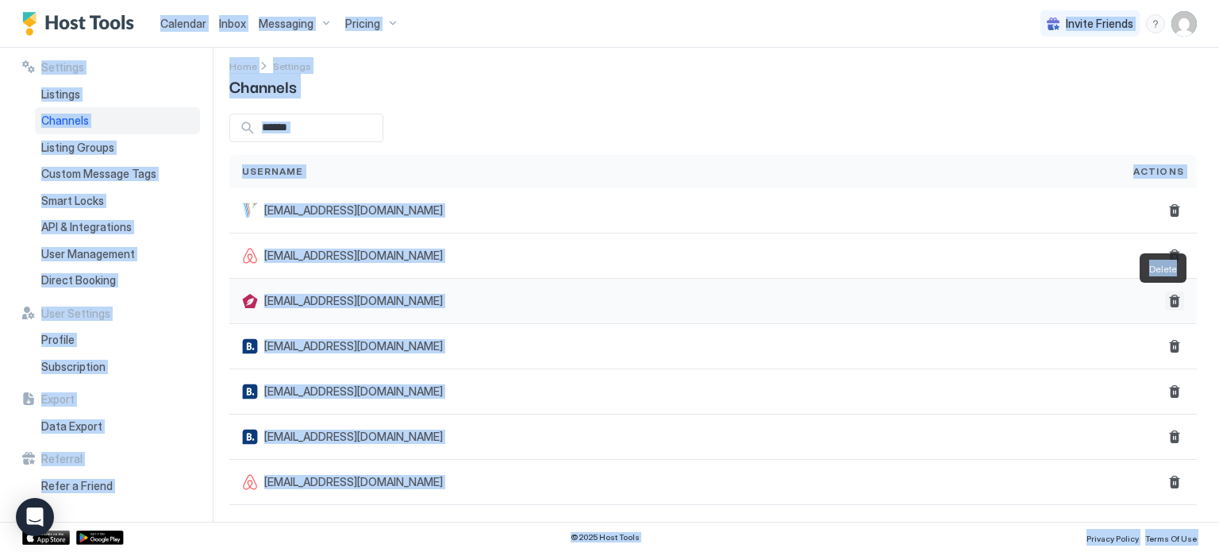
click at [1165, 304] on button "Delete" at bounding box center [1174, 300] width 19 height 19
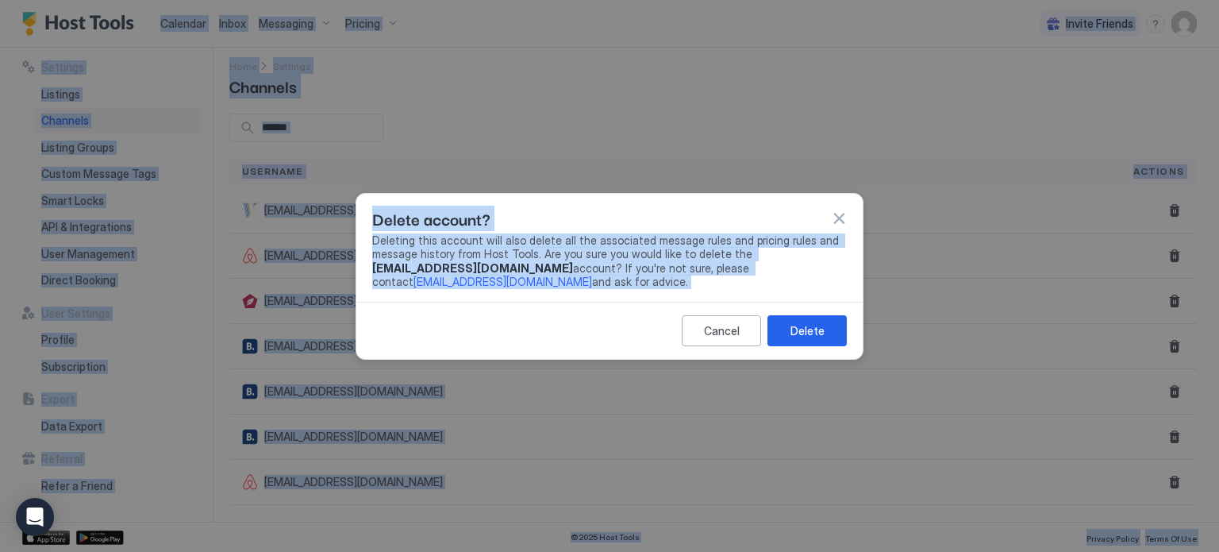
click at [607, 244] on span "Deleting this account will also delete all the associated message rules and pri…" at bounding box center [609, 261] width 475 height 56
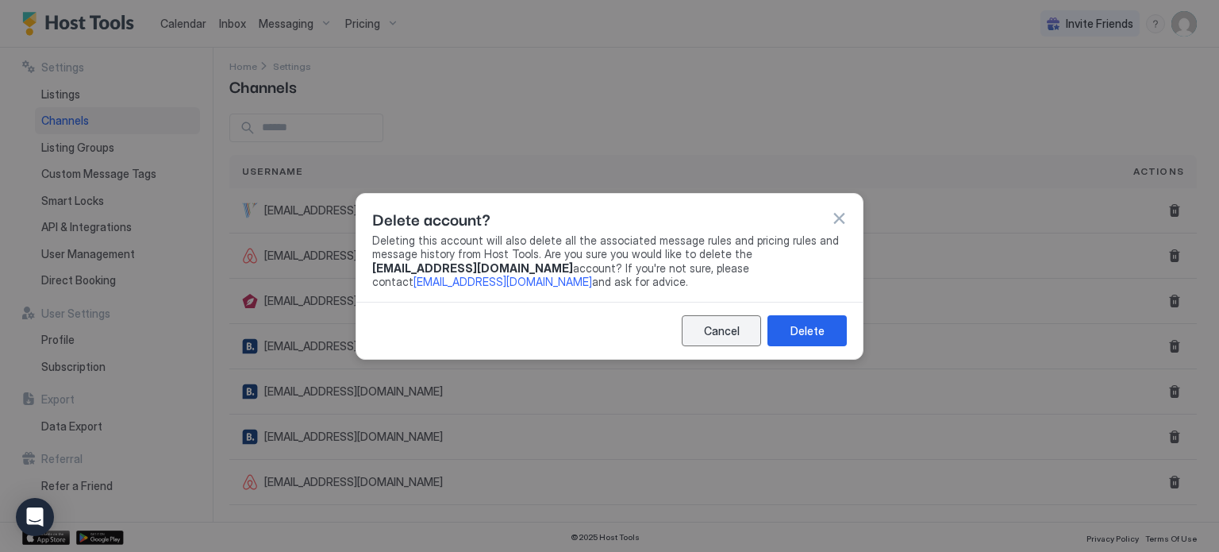
click at [697, 315] on button "Cancel" at bounding box center [721, 330] width 79 height 31
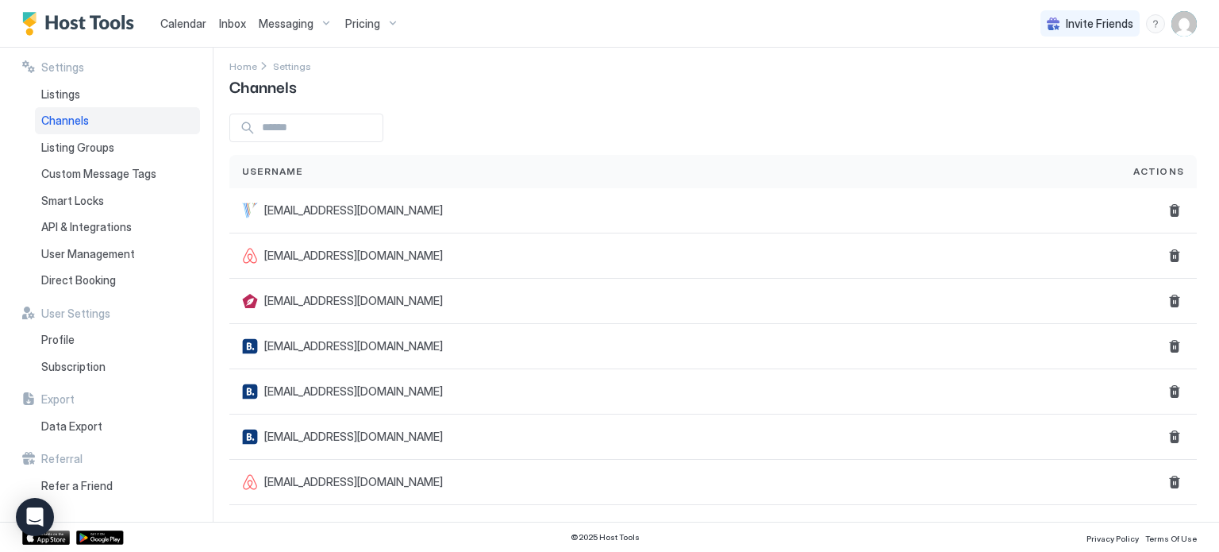
click at [75, 120] on span "Channels" at bounding box center [65, 121] width 48 height 14
click at [78, 88] on span "Listings" at bounding box center [60, 94] width 39 height 14
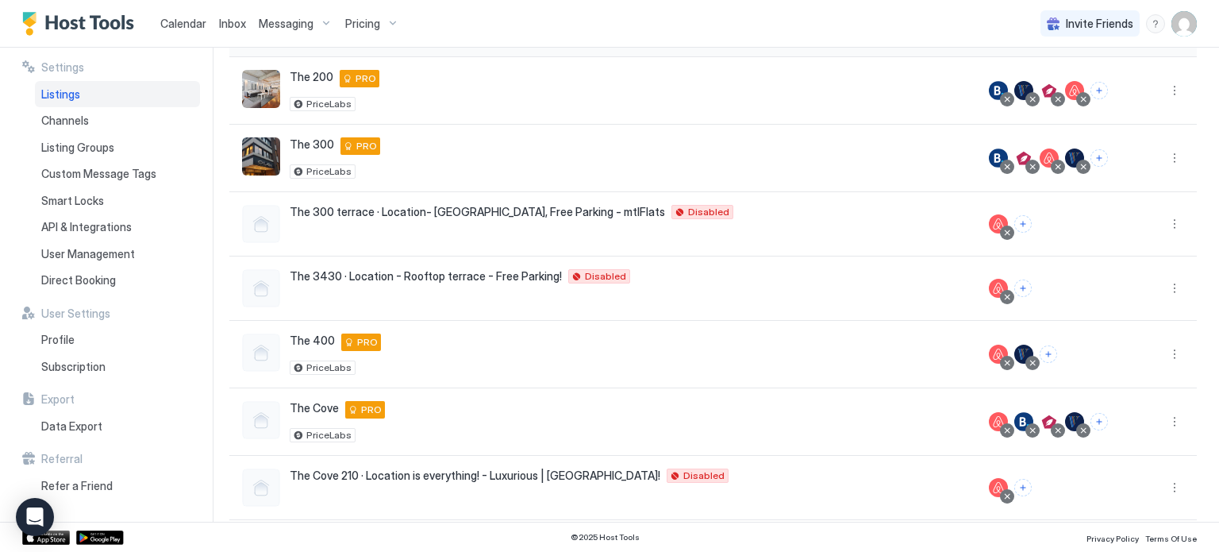
scroll to position [385, 0]
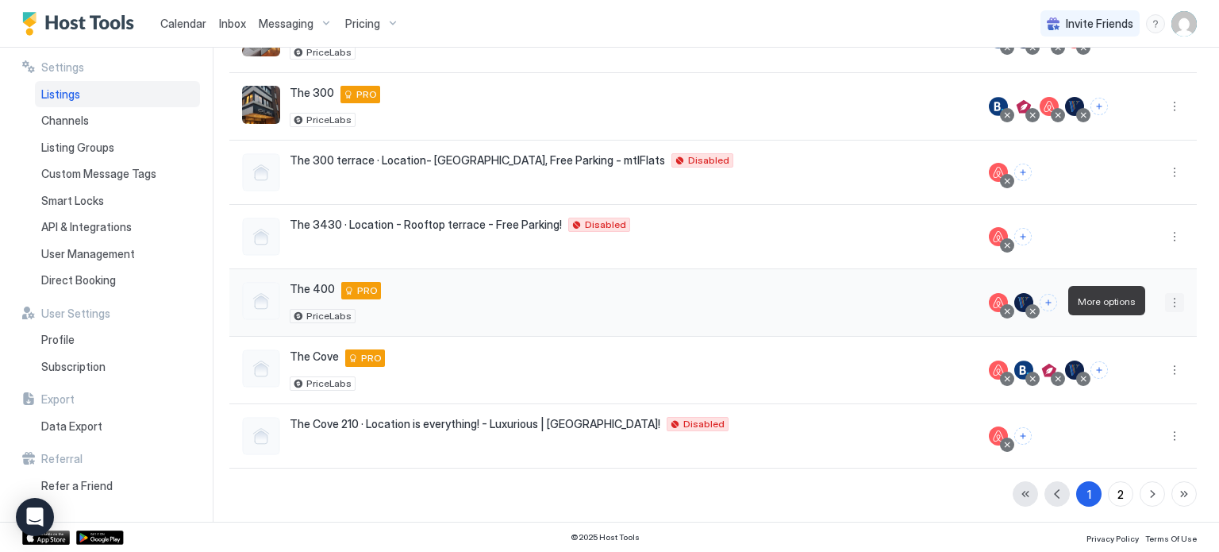
click at [1165, 296] on button "More options" at bounding box center [1174, 302] width 19 height 19
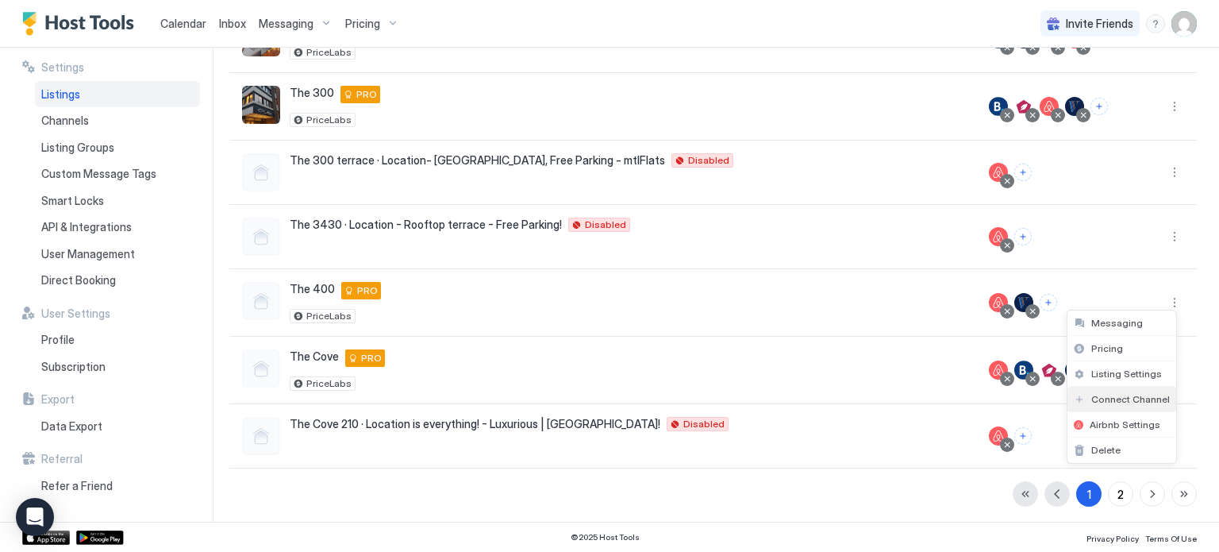
click at [1111, 402] on span "Connect Channel" at bounding box center [1130, 399] width 79 height 12
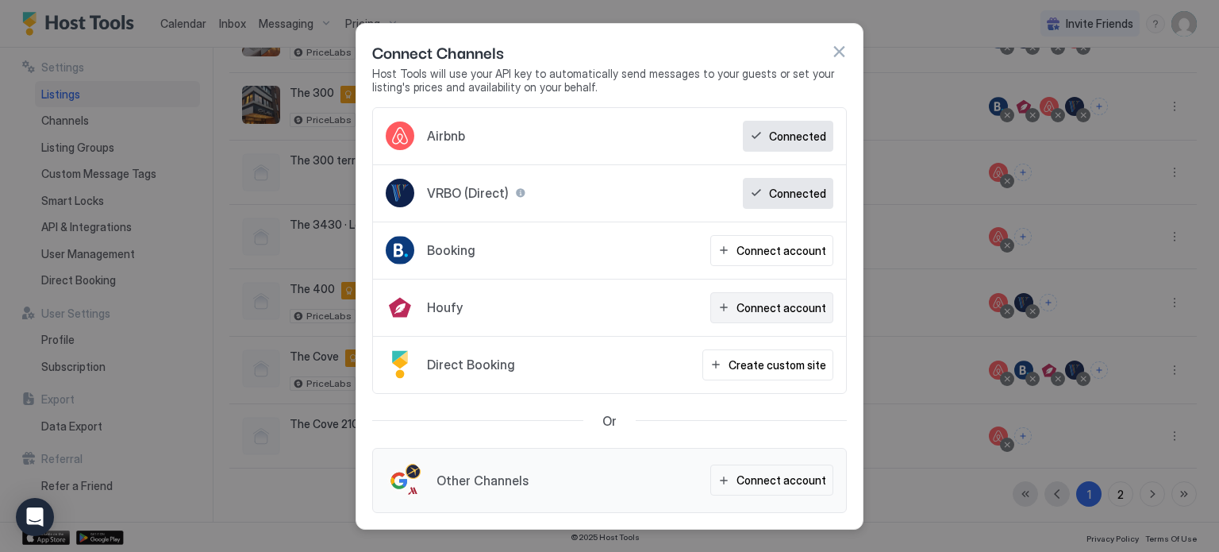
click at [765, 303] on div "Connect account" at bounding box center [782, 307] width 90 height 17
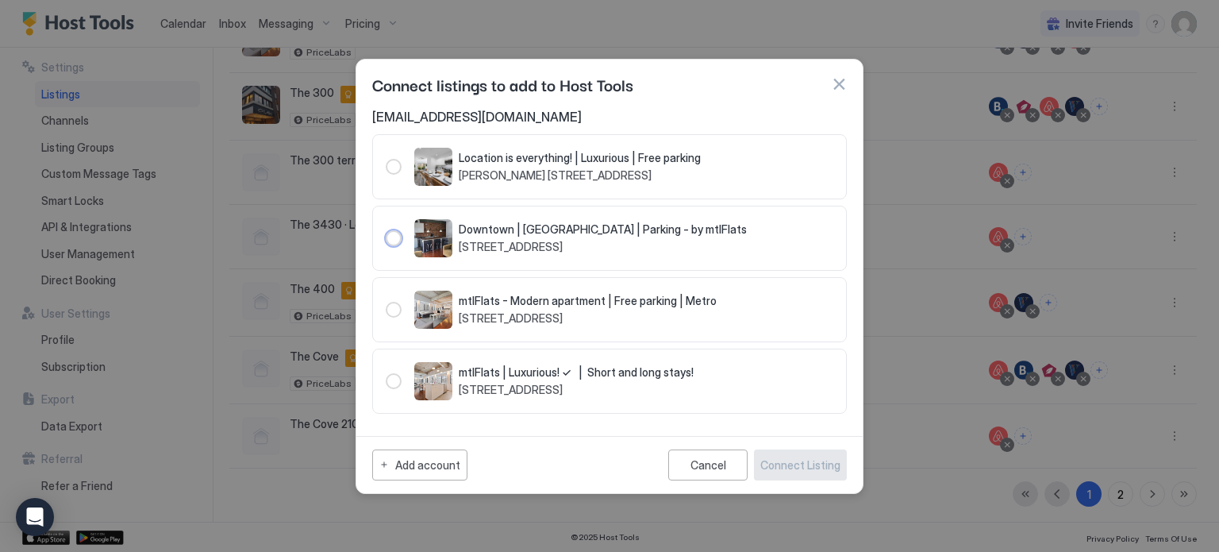
click at [397, 237] on div "104004" at bounding box center [394, 238] width 16 height 16
click at [397, 314] on div "104006" at bounding box center [394, 310] width 16 height 16
click at [694, 466] on div "Cancel" at bounding box center [709, 464] width 36 height 13
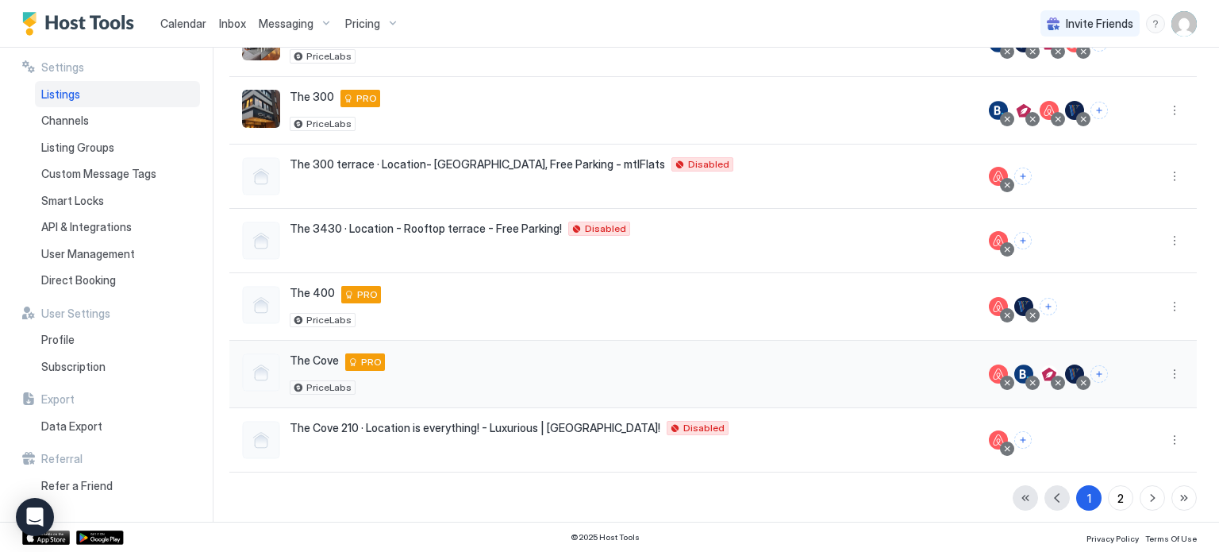
scroll to position [384, 0]
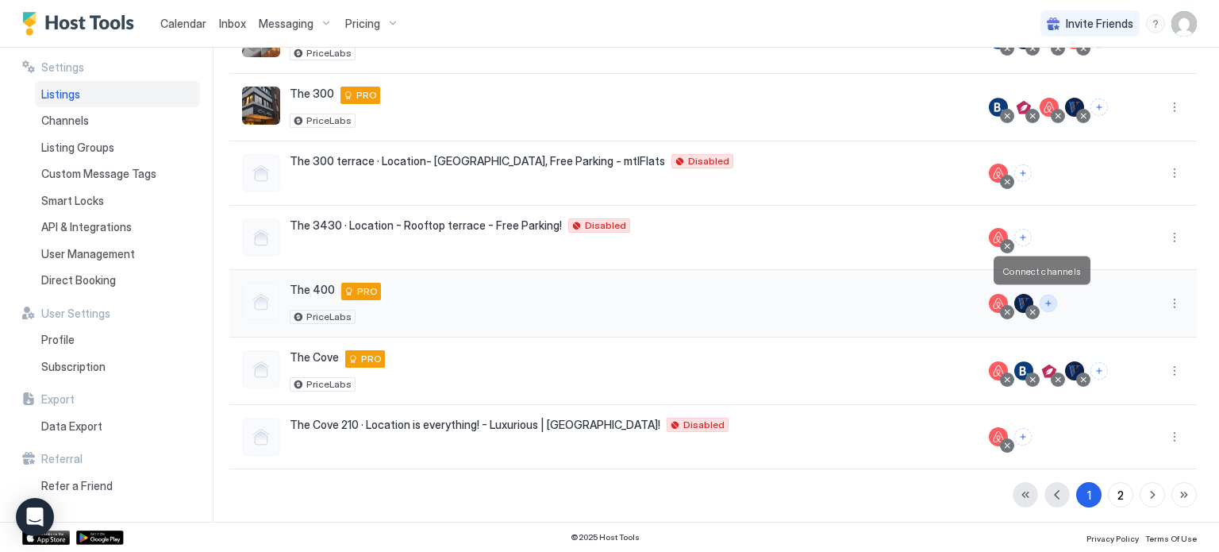
click at [1042, 299] on button "Connect channels" at bounding box center [1048, 302] width 17 height 17
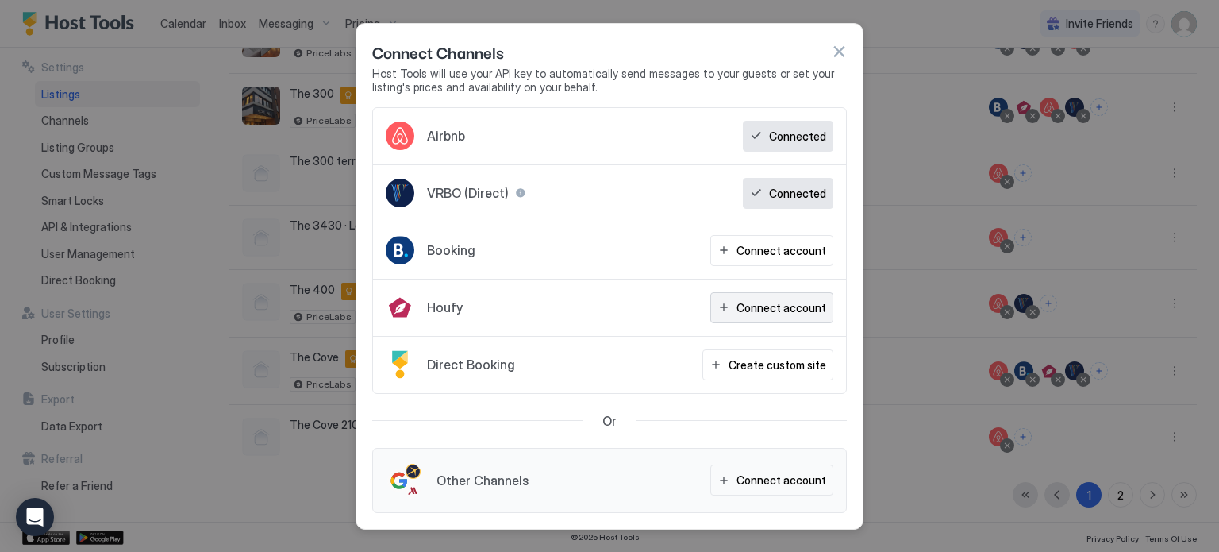
click at [752, 320] on button "Connect account" at bounding box center [771, 307] width 123 height 31
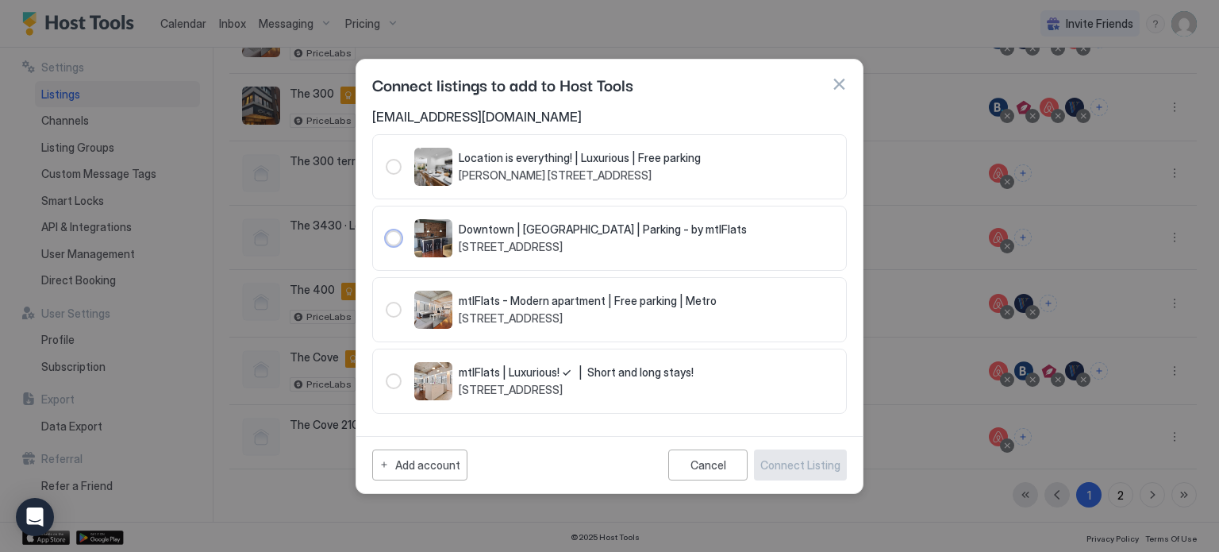
click at [392, 241] on div "104004" at bounding box center [394, 238] width 16 height 16
click at [38, 515] on icon "Open Intercom Messenger" at bounding box center [34, 516] width 18 height 21
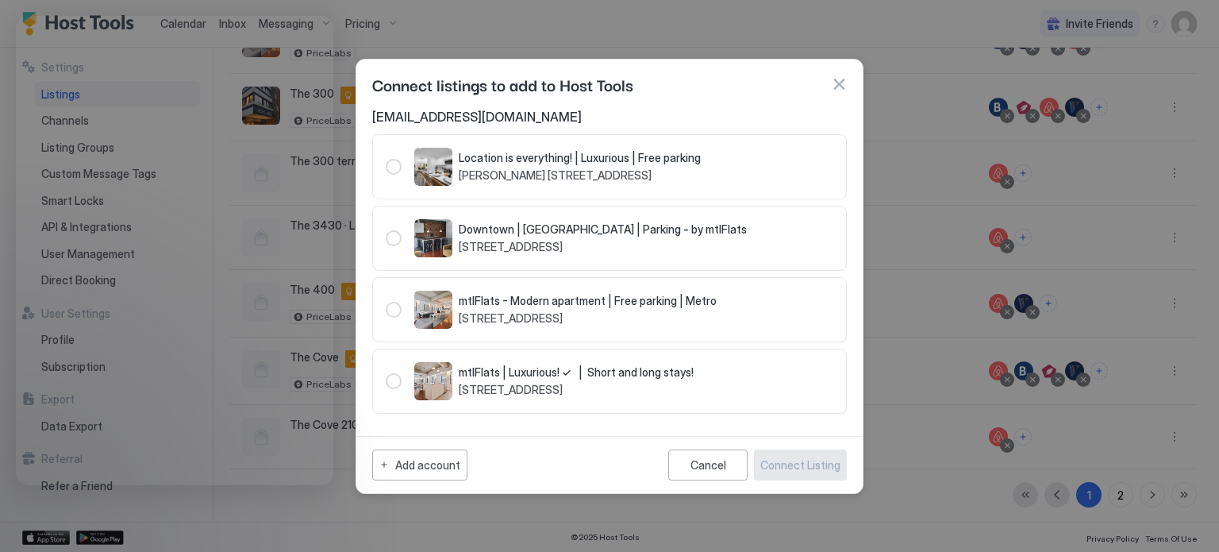
click at [524, 234] on span "Downtown | [GEOGRAPHIC_DATA] | Parking - by mtlFlats" at bounding box center [603, 229] width 288 height 14
drag, startPoint x: 718, startPoint y: 226, endPoint x: 461, endPoint y: 229, distance: 256.4
click at [461, 229] on div "Downtown | [GEOGRAPHIC_DATA] | Parking - by mtlFlats [STREET_ADDRESS]" at bounding box center [610, 238] width 448 height 38
copy span "Downtown | [GEOGRAPHIC_DATA] | Parking - by mtlFlats"
drag, startPoint x: 848, startPoint y: 83, endPoint x: 373, endPoint y: 180, distance: 484.5
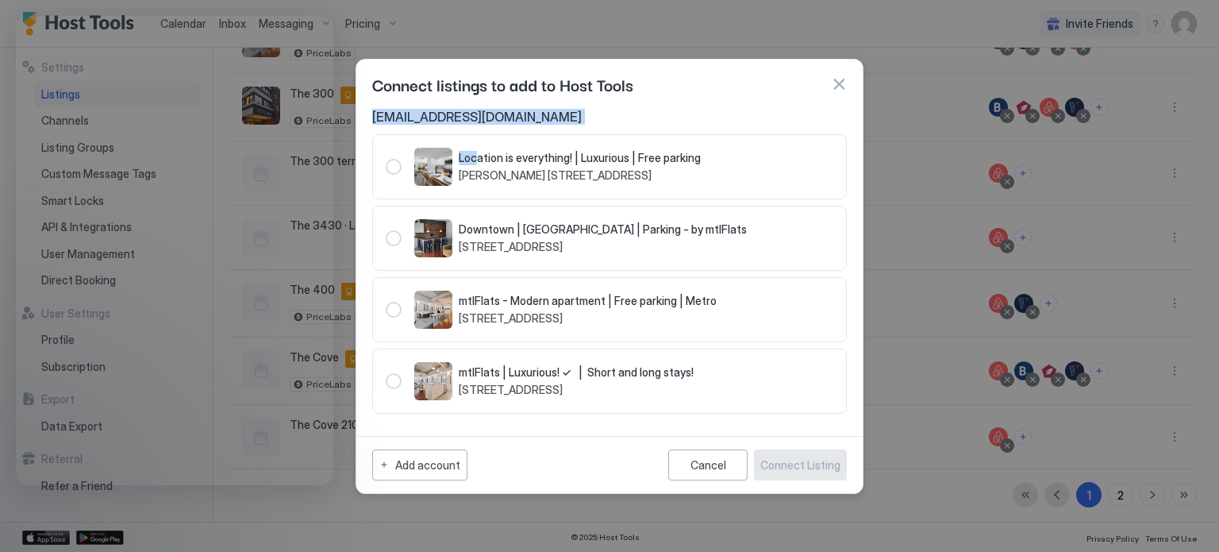
click at [373, 180] on div "Connect listings to add to Host Tools [EMAIL_ADDRESS][DOMAIN_NAME] Location is …" at bounding box center [610, 276] width 508 height 435
click at [505, 248] on span "[STREET_ADDRESS]" at bounding box center [603, 247] width 288 height 14
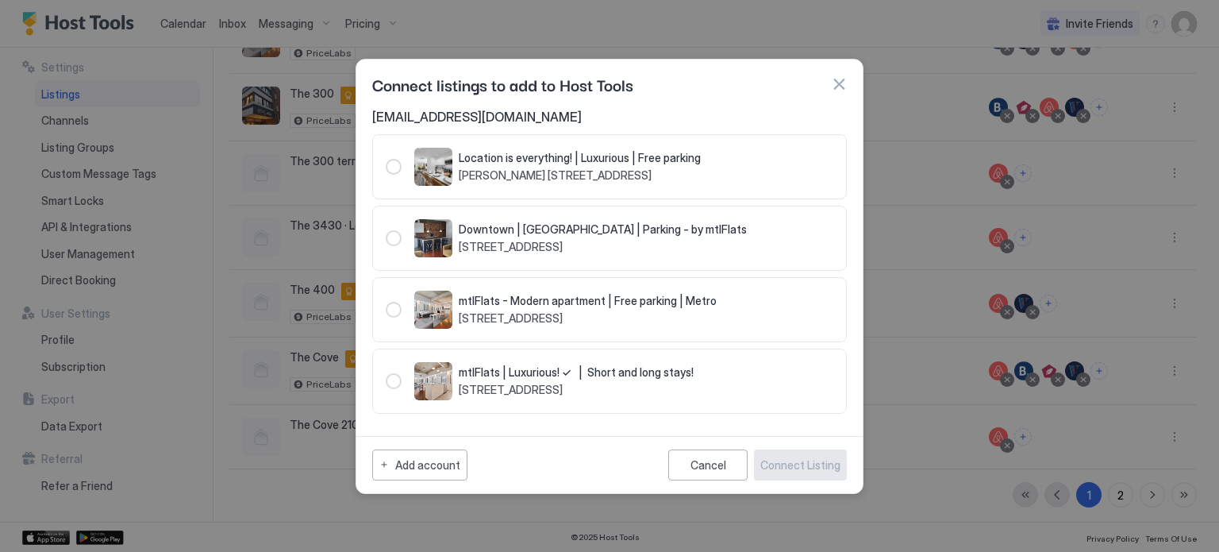
click at [849, 87] on div "Connect listings to add to Host Tools" at bounding box center [609, 84] width 506 height 49
click at [835, 86] on button "button" at bounding box center [839, 84] width 16 height 16
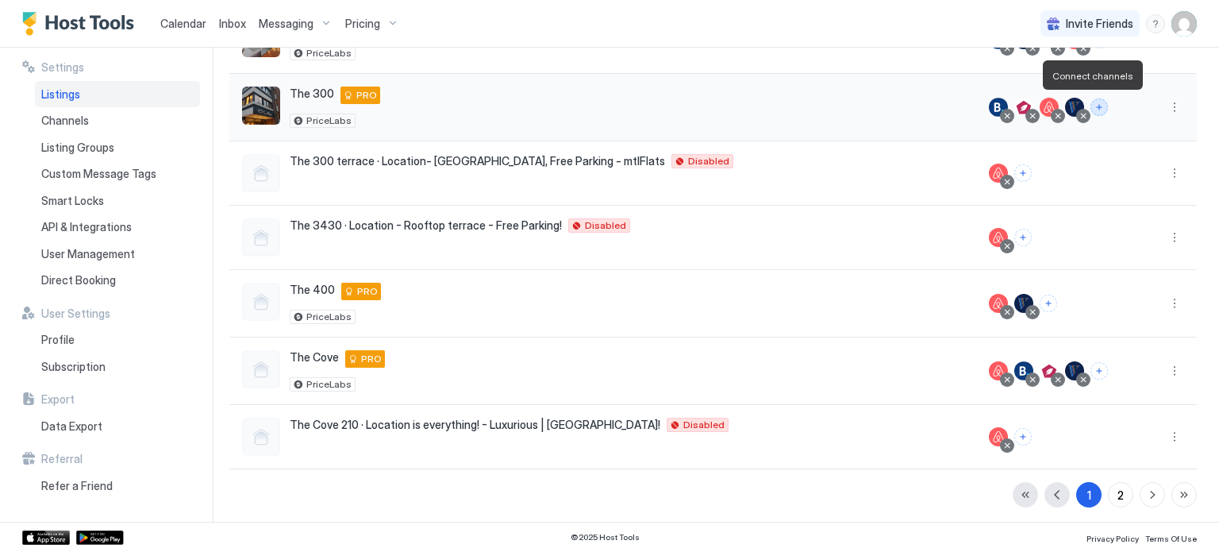
click at [1095, 106] on button "Connect channels" at bounding box center [1099, 106] width 17 height 17
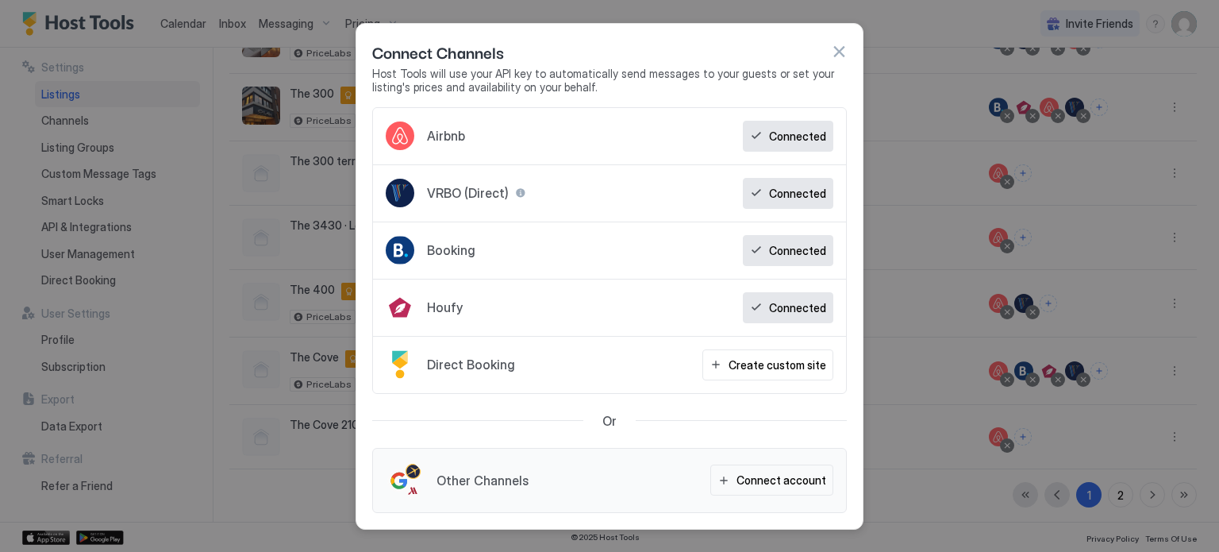
click at [447, 309] on span "Houfy" at bounding box center [445, 307] width 36 height 16
click at [834, 46] on button "button" at bounding box center [839, 52] width 16 height 16
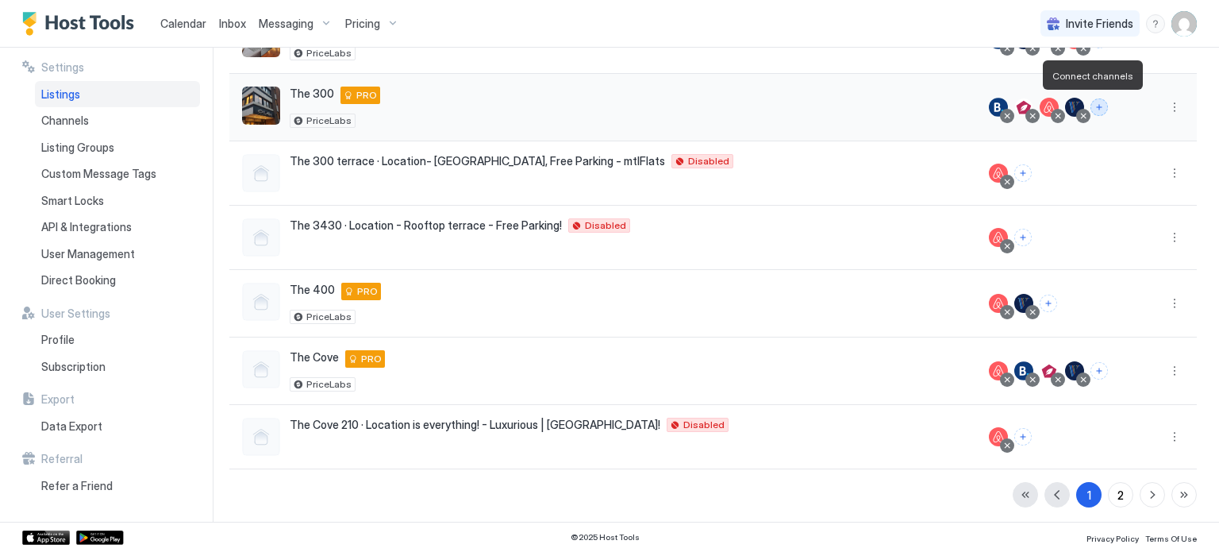
click at [1091, 106] on button "Connect channels" at bounding box center [1099, 106] width 17 height 17
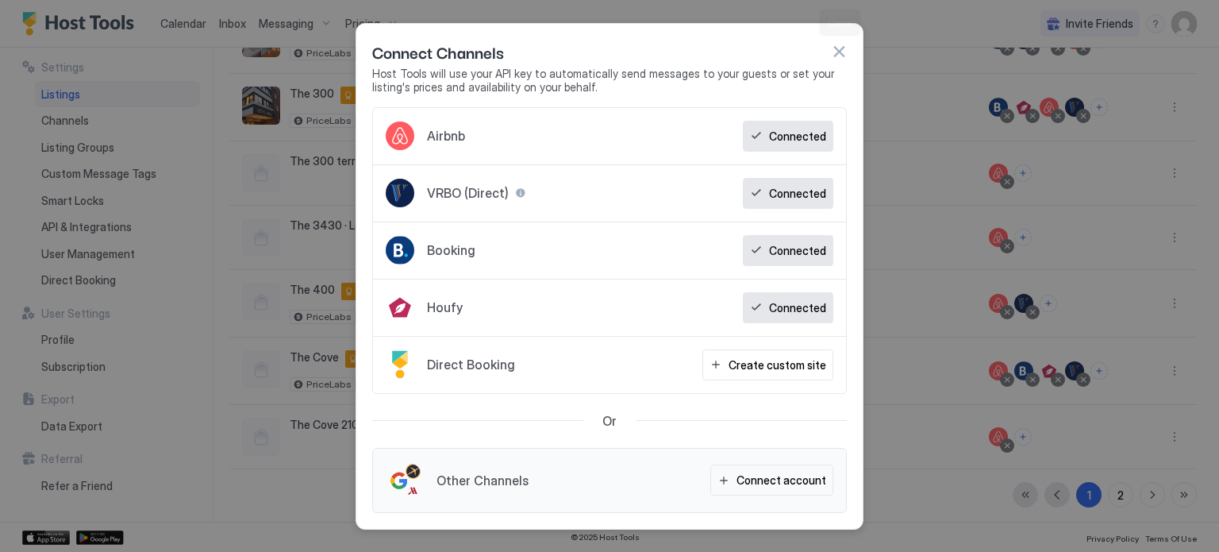
click at [839, 52] on button "button" at bounding box center [839, 52] width 16 height 16
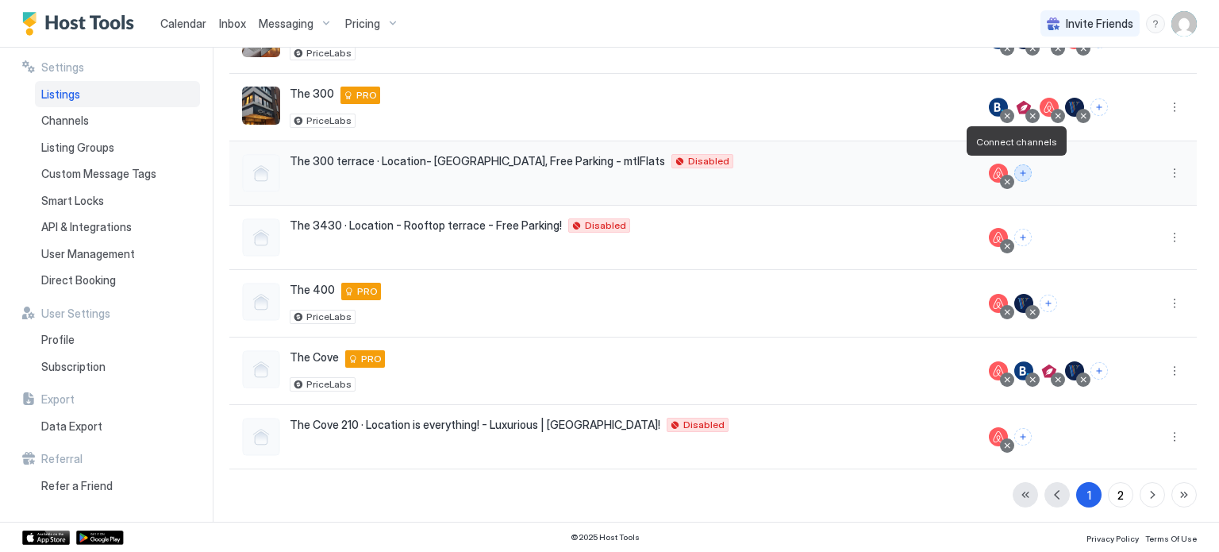
click at [1014, 171] on button "Connect channels" at bounding box center [1022, 172] width 17 height 17
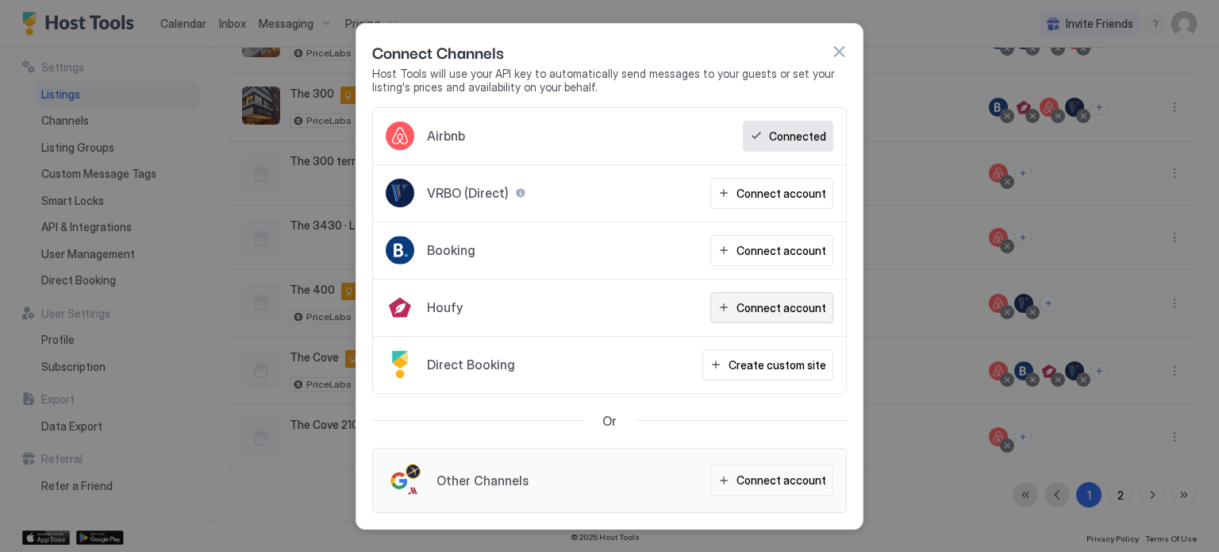
click at [756, 306] on div "Connect account" at bounding box center [782, 307] width 90 height 17
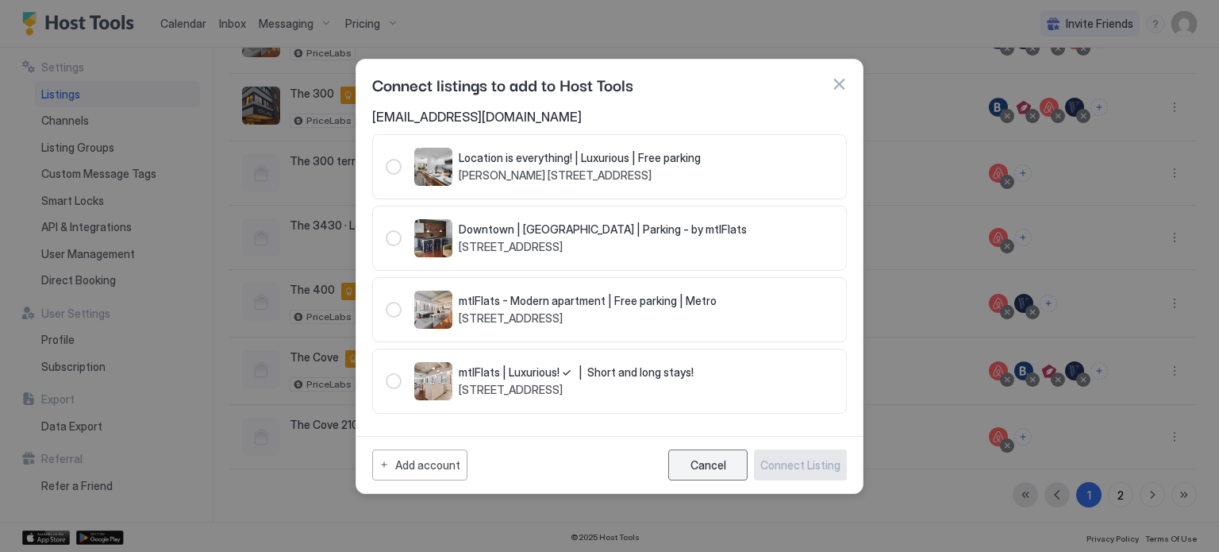
click at [703, 458] on div "Cancel" at bounding box center [709, 464] width 36 height 13
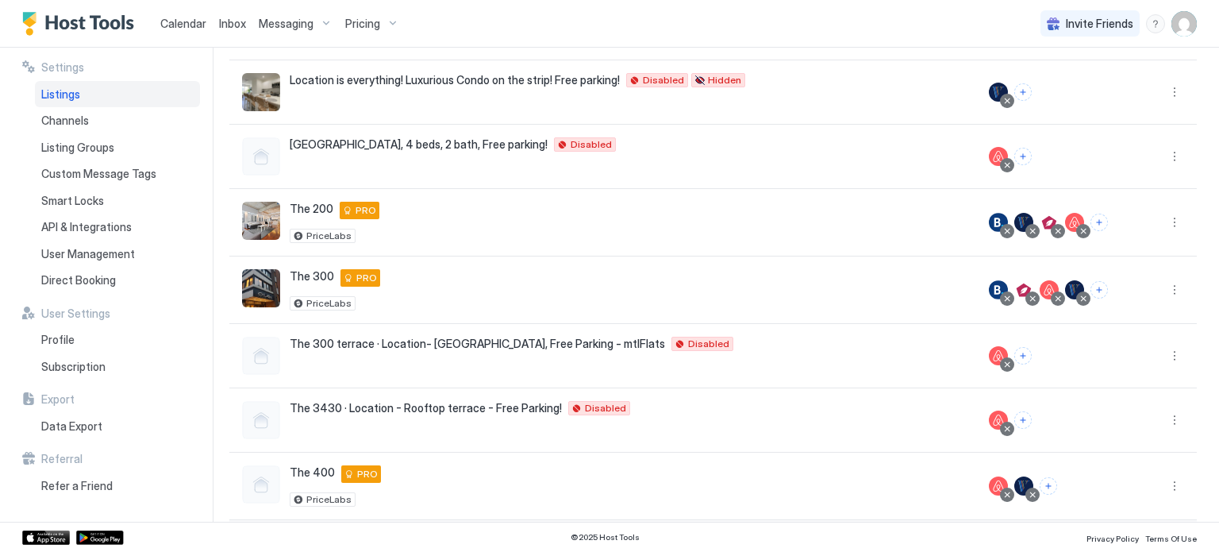
scroll to position [195, 0]
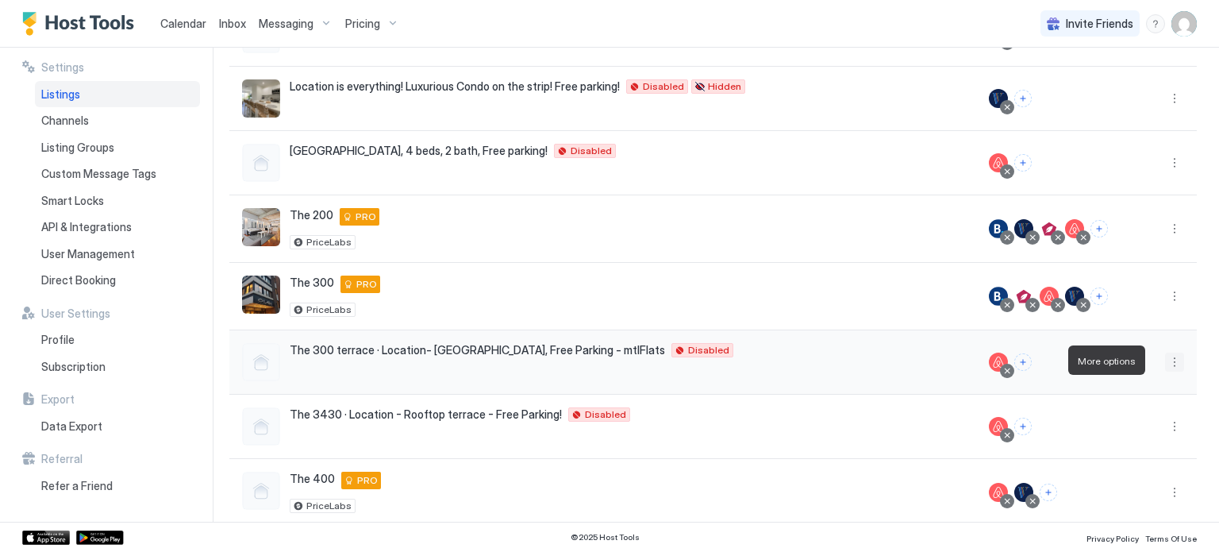
click at [1165, 356] on button "More options" at bounding box center [1174, 361] width 19 height 19
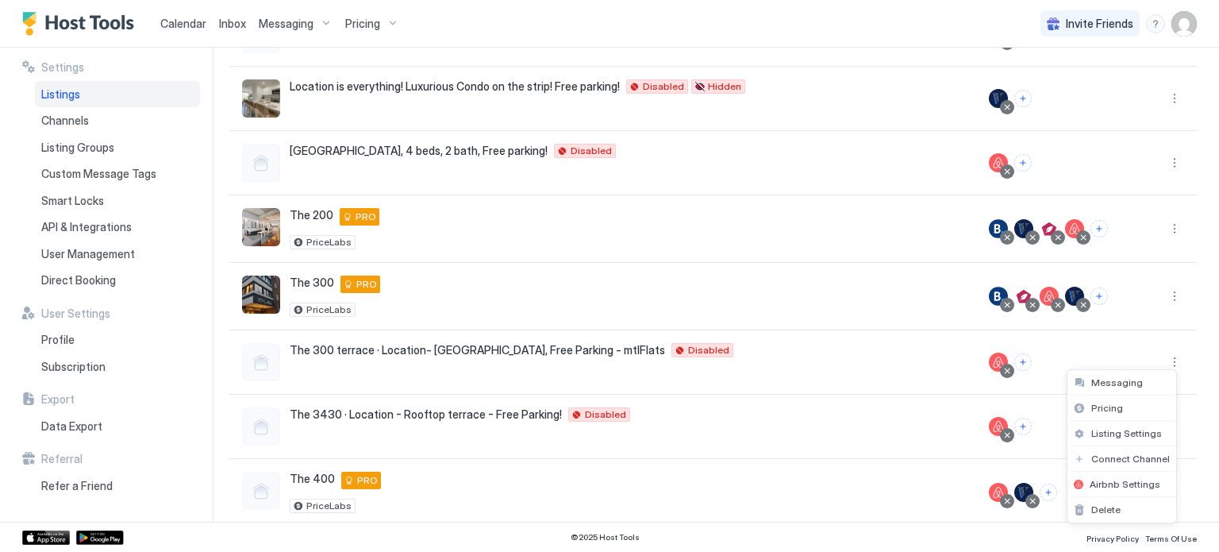
click at [64, 91] on div at bounding box center [609, 276] width 1219 height 552
click at [385, 23] on div "Pricing" at bounding box center [372, 23] width 67 height 27
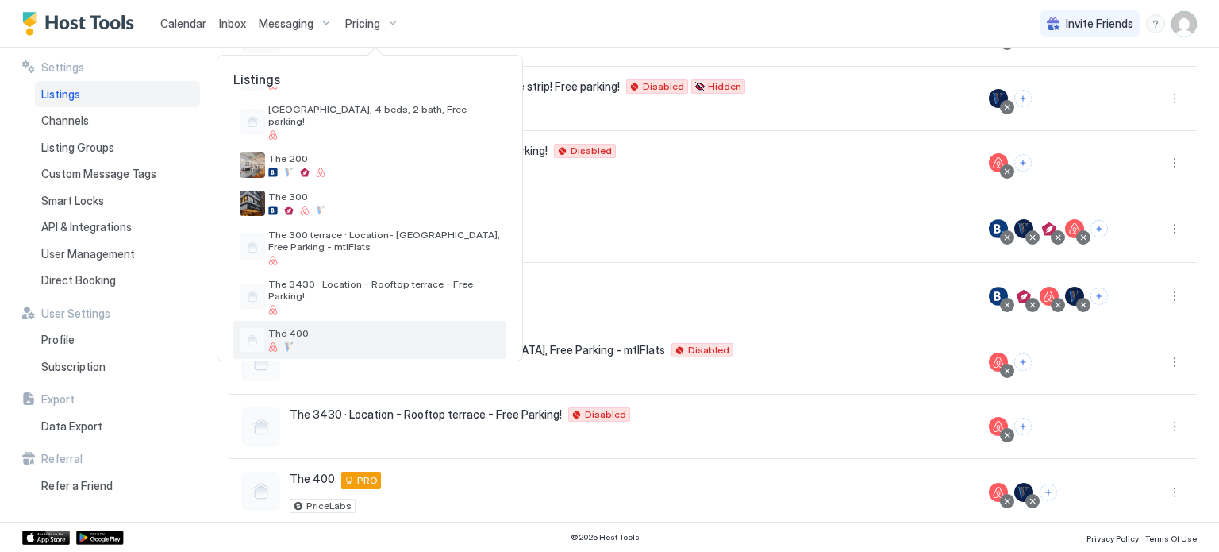
scroll to position [89, 0]
